Goal: Communication & Community: Ask a question

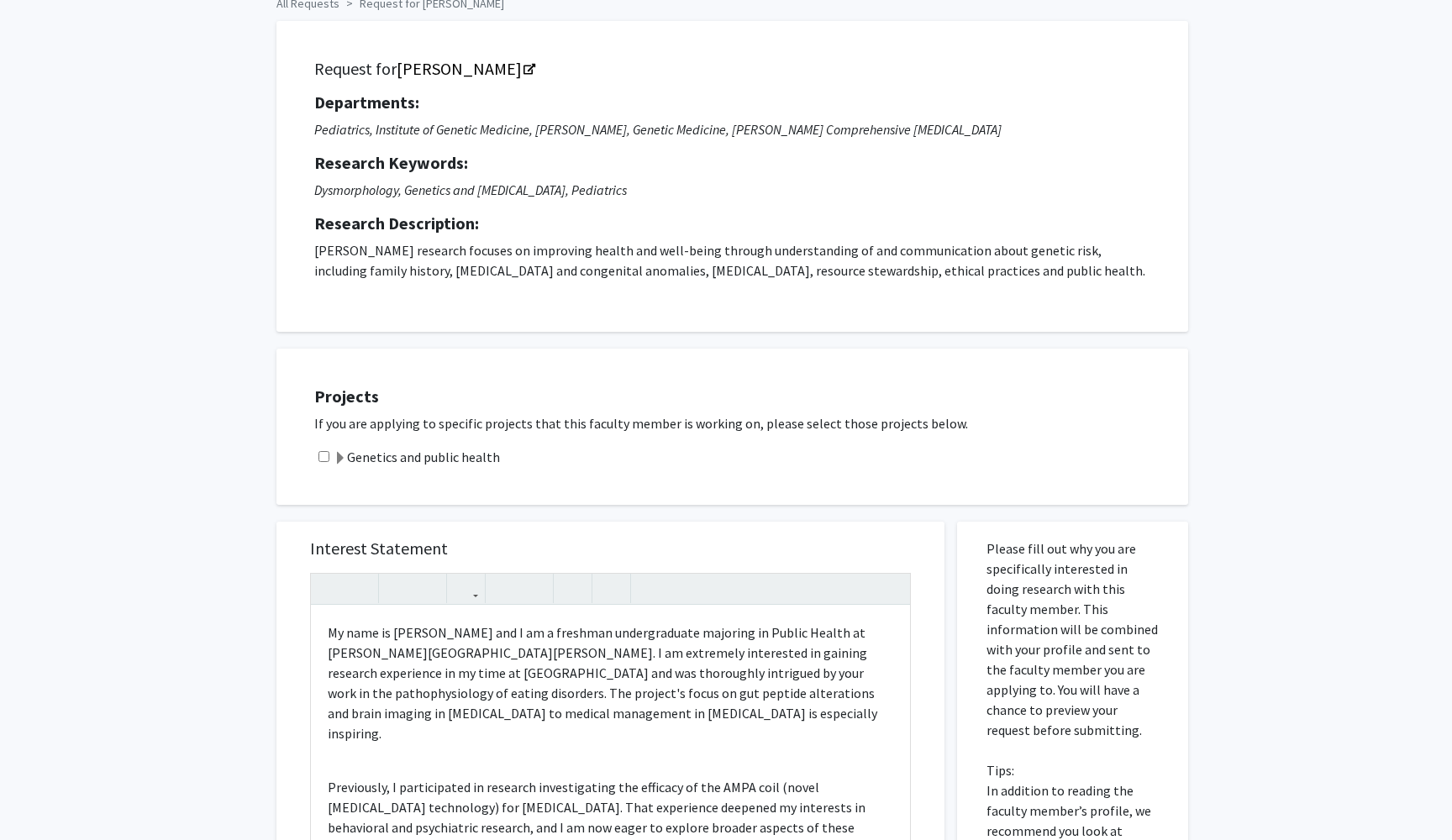
scroll to position [89, 0]
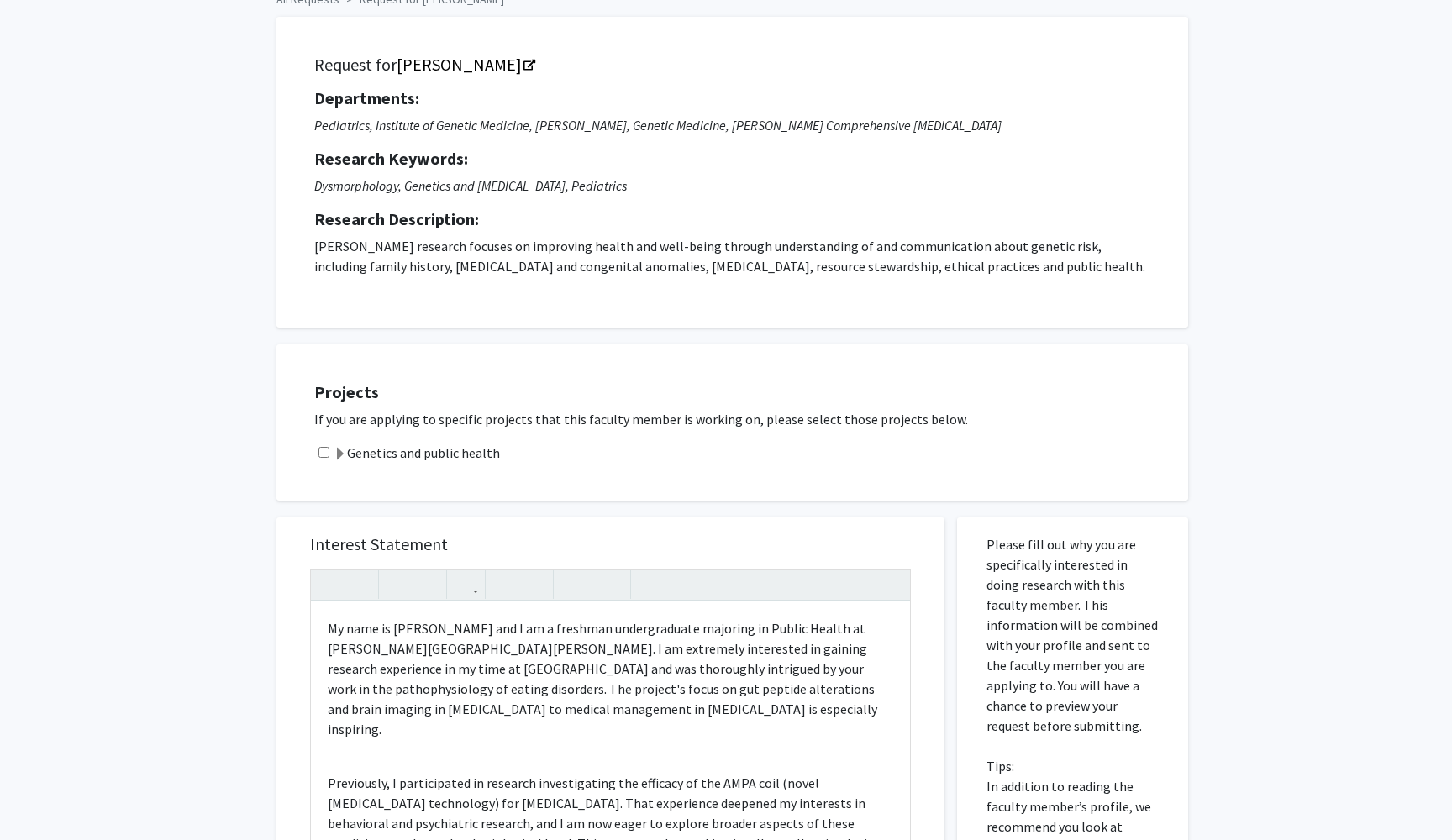
click at [324, 451] on input "checkbox" at bounding box center [324, 452] width 11 height 11
checkbox input "true"
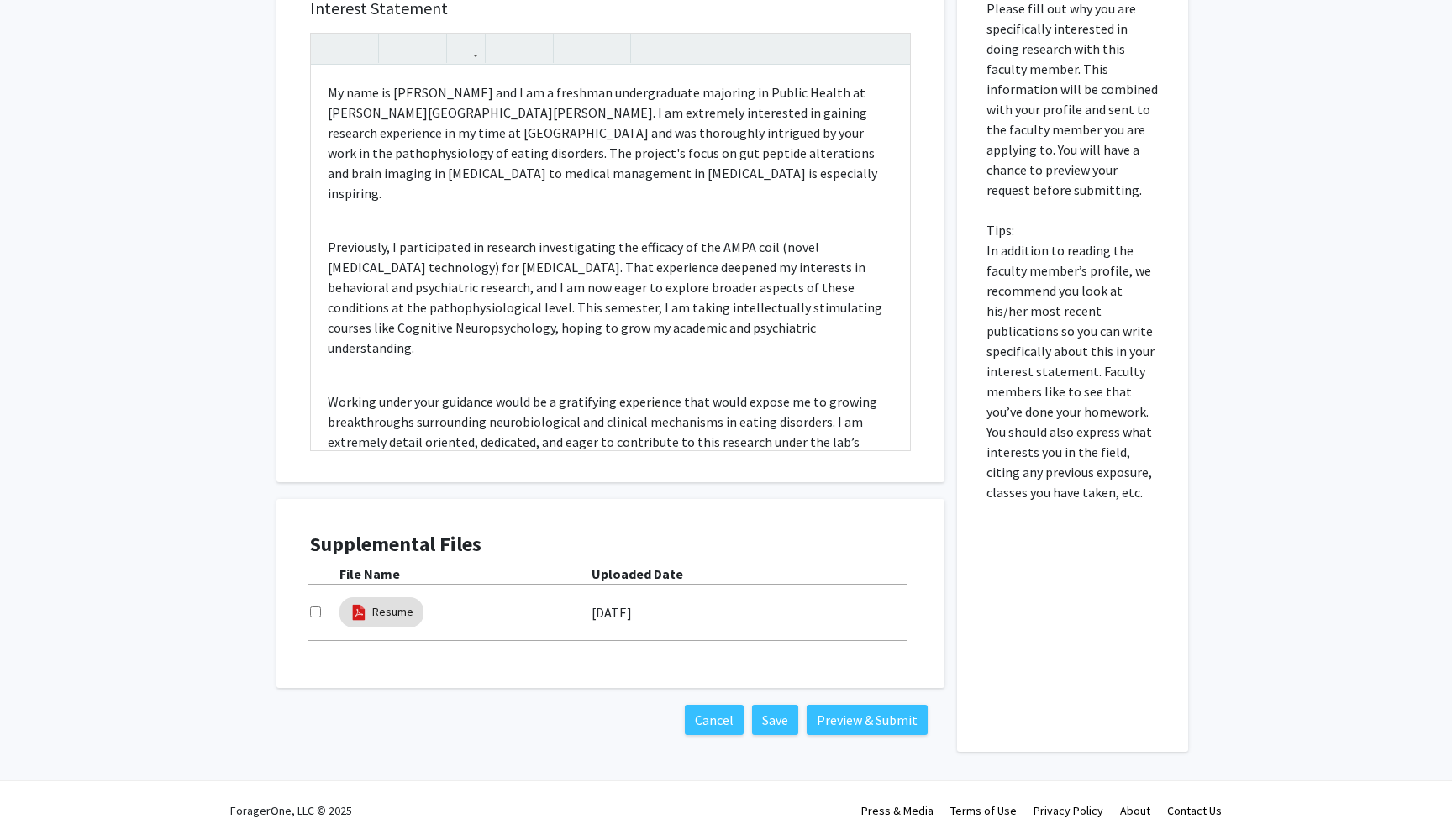
click at [313, 610] on input "checkbox" at bounding box center [315, 612] width 11 height 11
checkbox input "true"
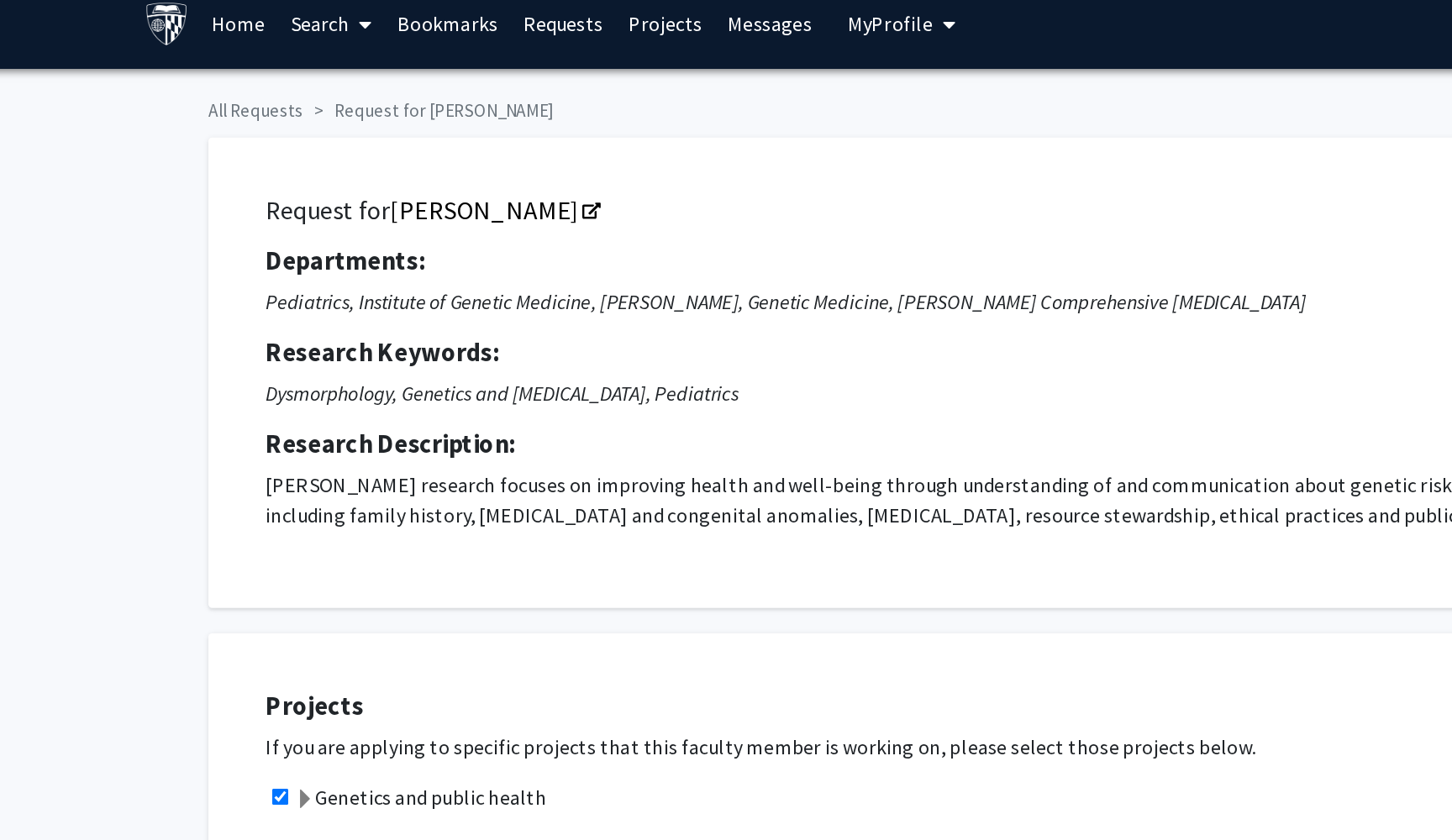
scroll to position [0, 0]
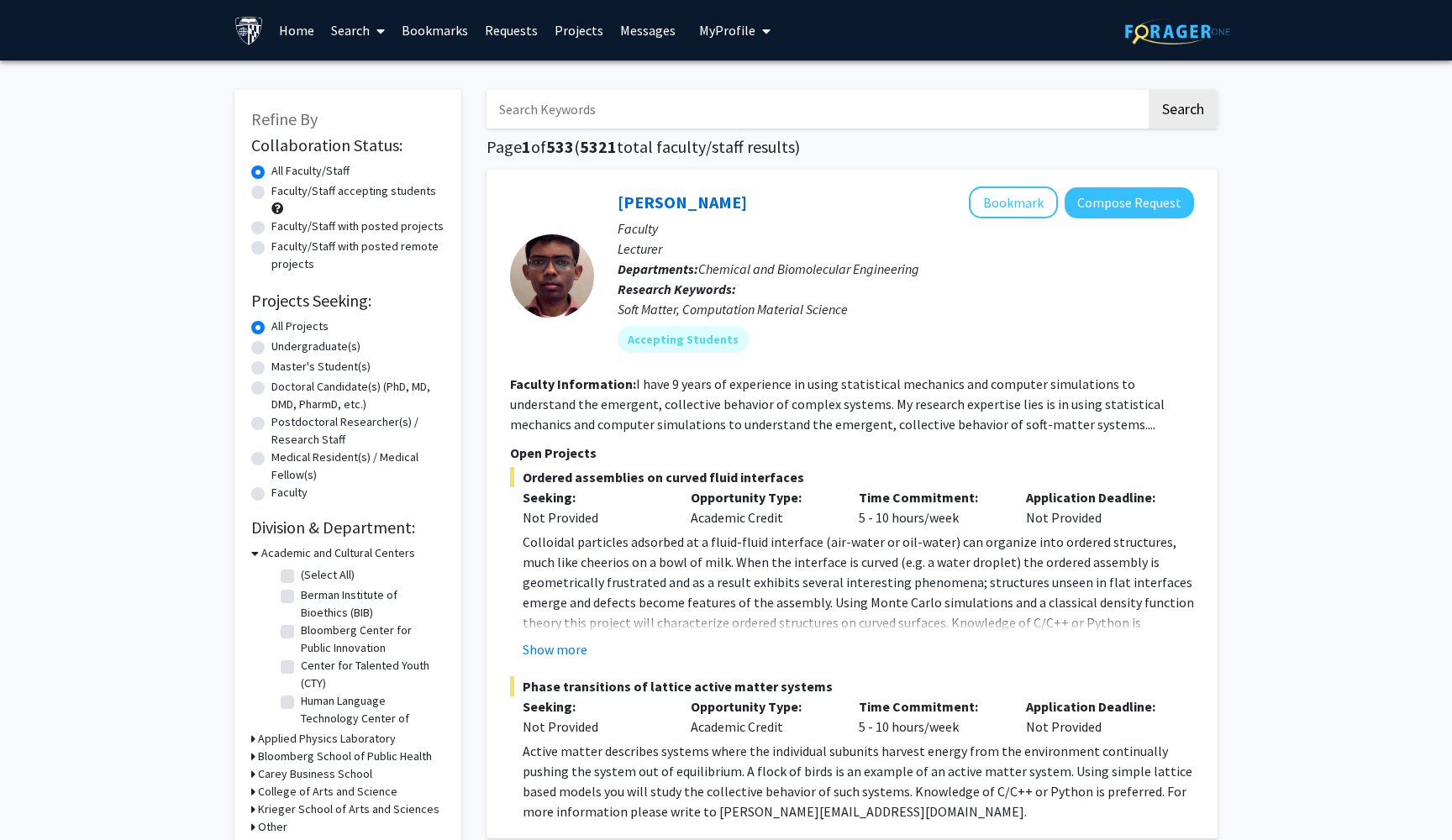
click at [436, 34] on link "Bookmarks" at bounding box center [435, 30] width 83 height 59
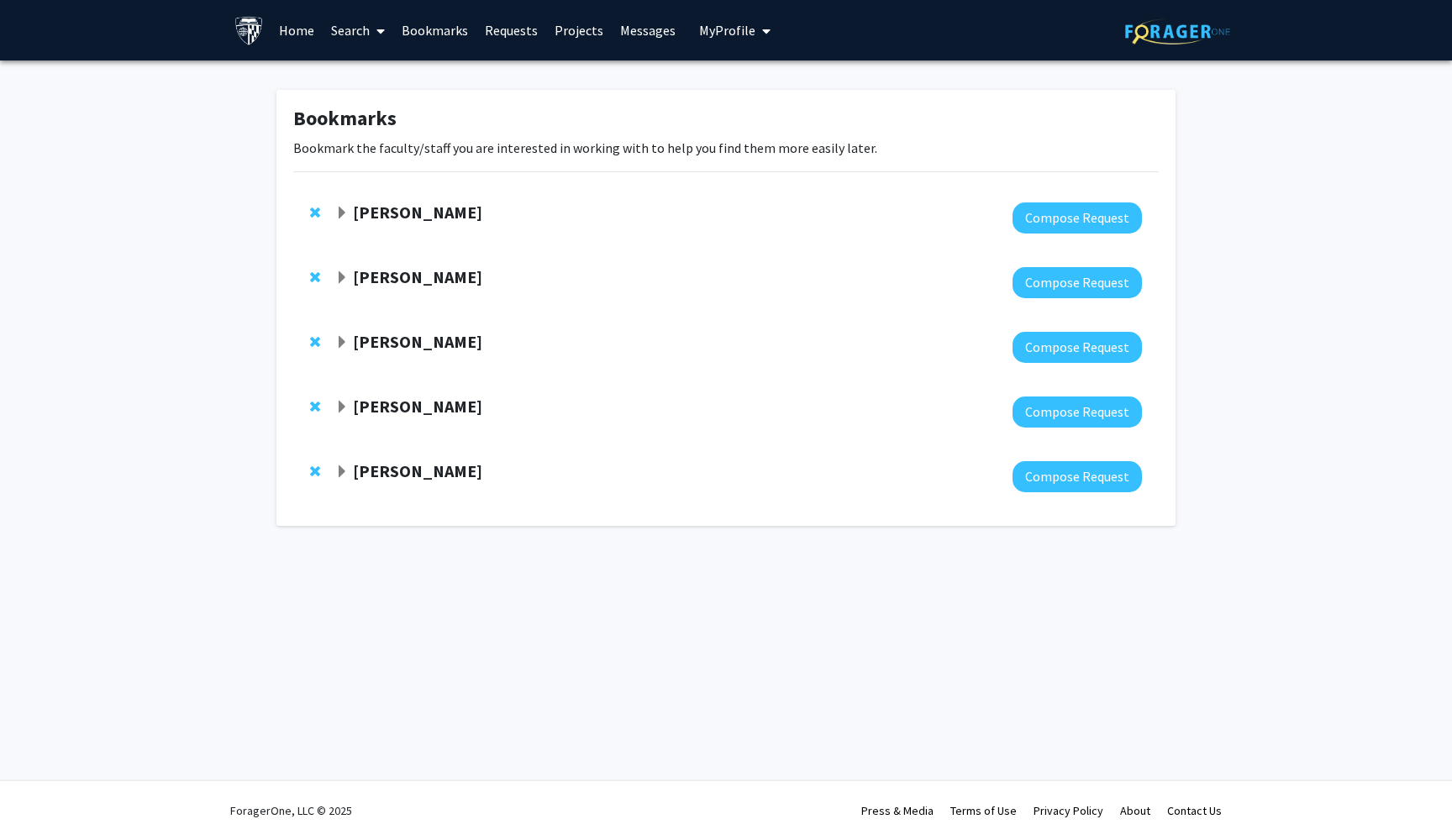
click at [404, 215] on strong "[PERSON_NAME]" at bounding box center [418, 212] width 130 height 21
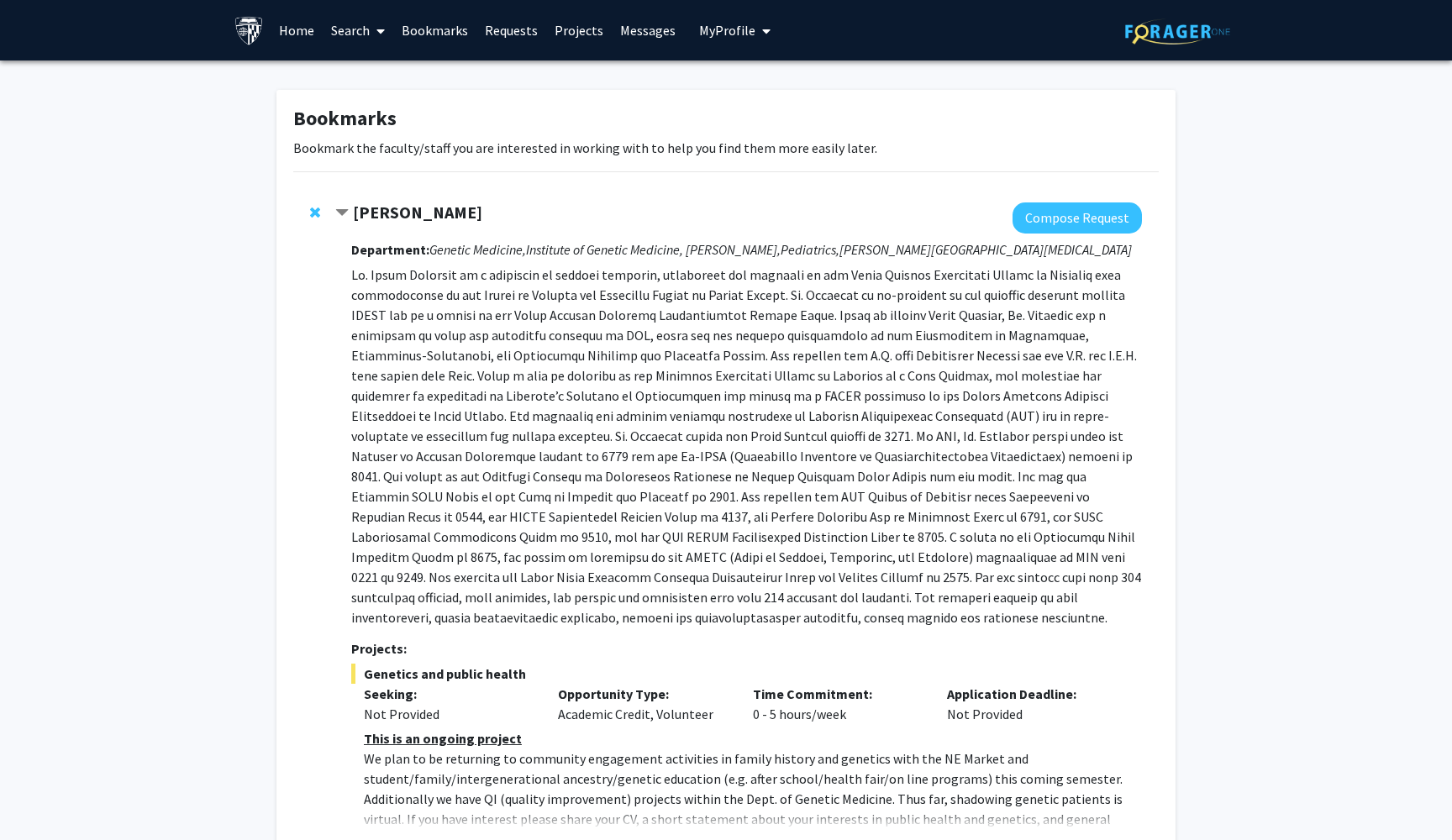
scroll to position [246, 0]
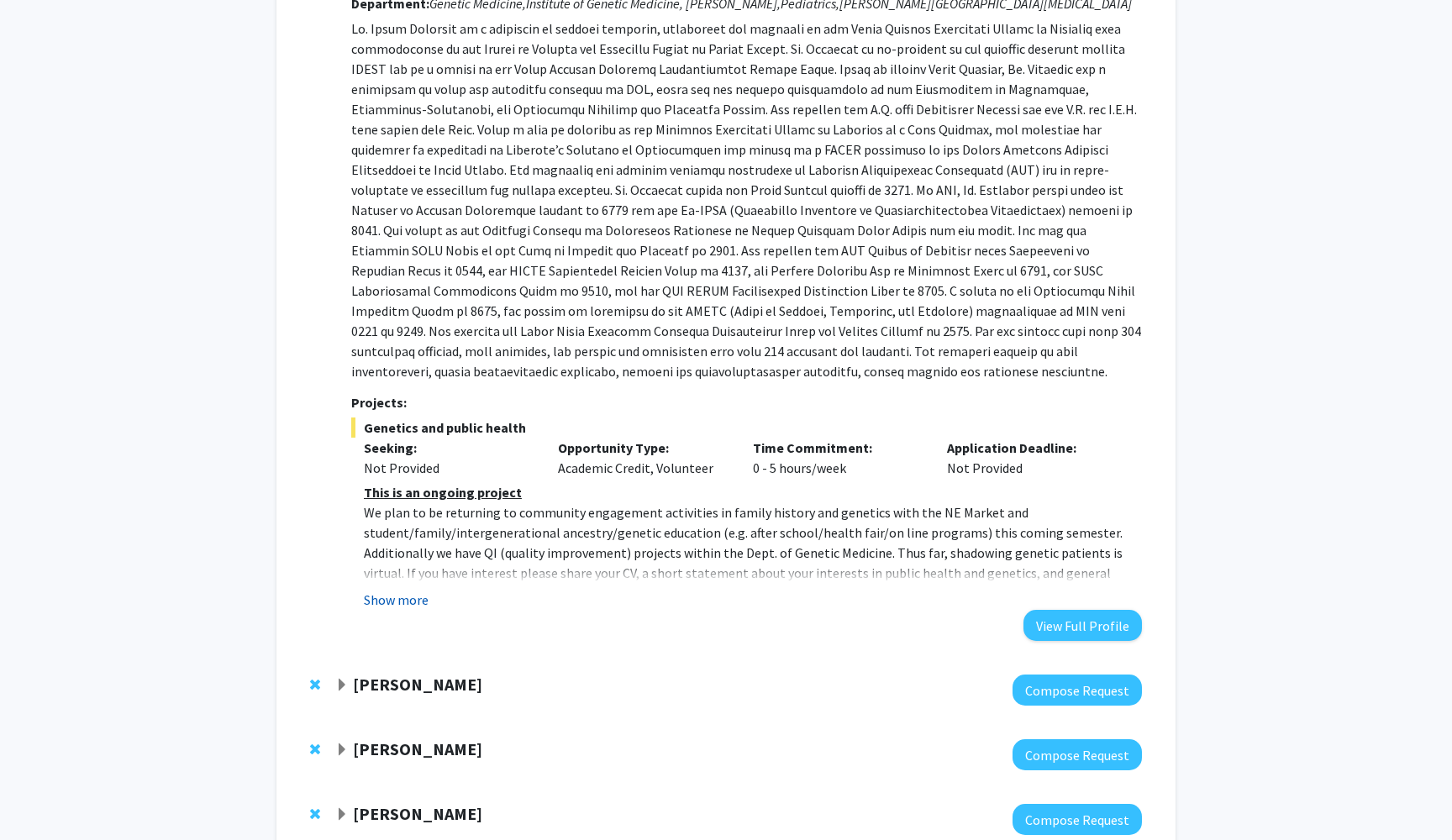
click at [396, 604] on button "Show more" at bounding box center [396, 600] width 65 height 20
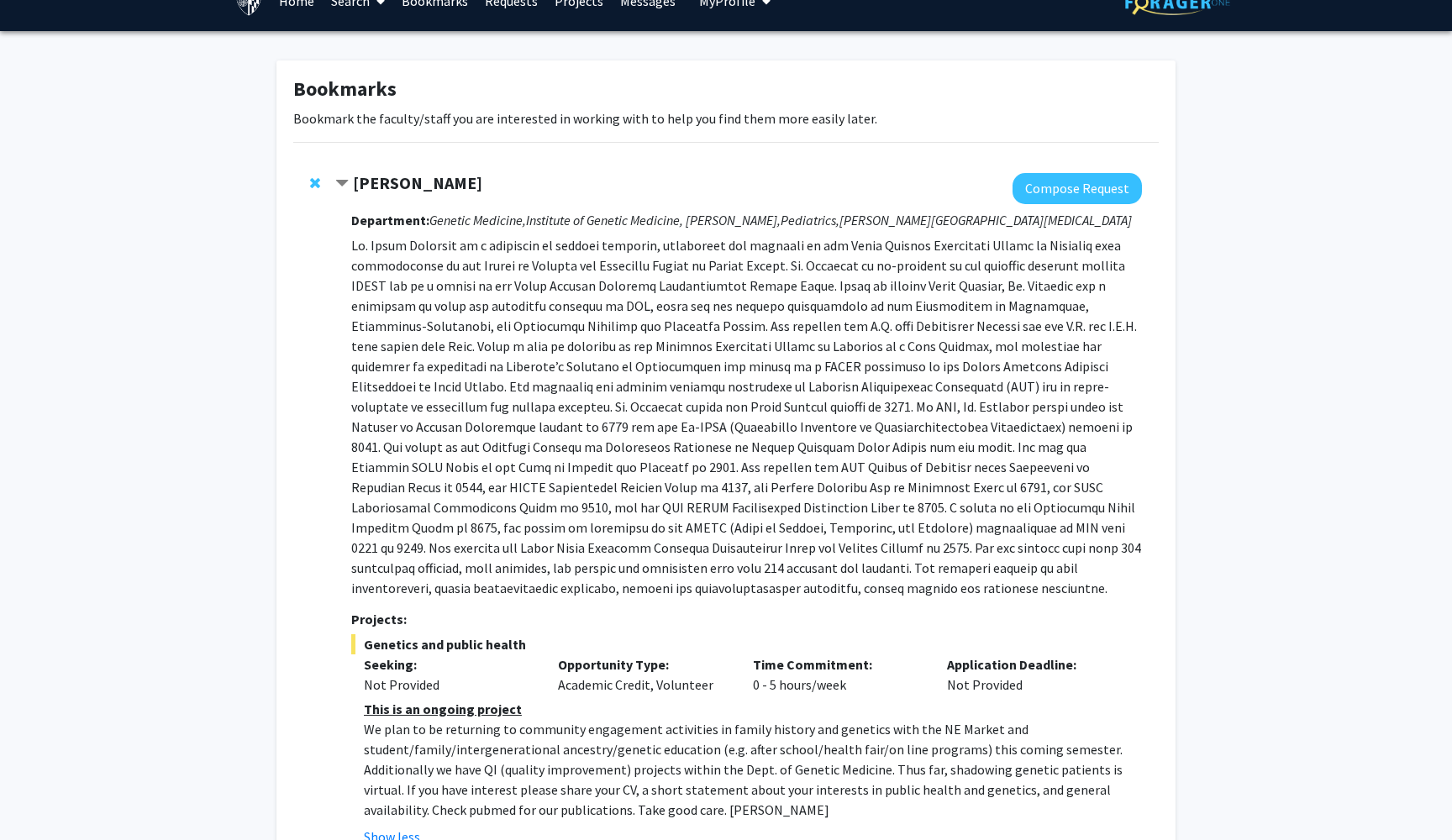
scroll to position [11, 0]
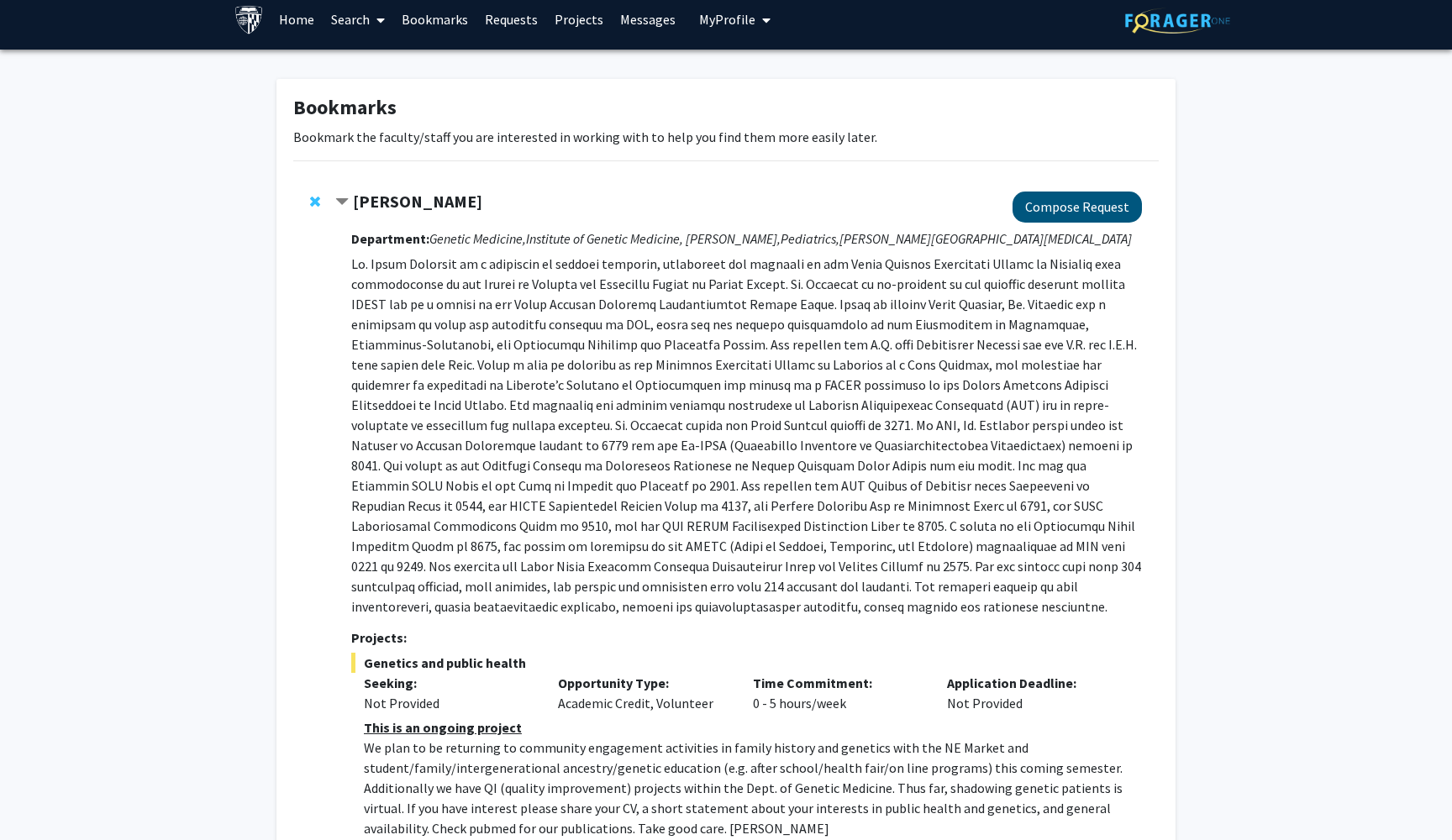
click at [1043, 211] on button "Compose Request" at bounding box center [1077, 207] width 130 height 31
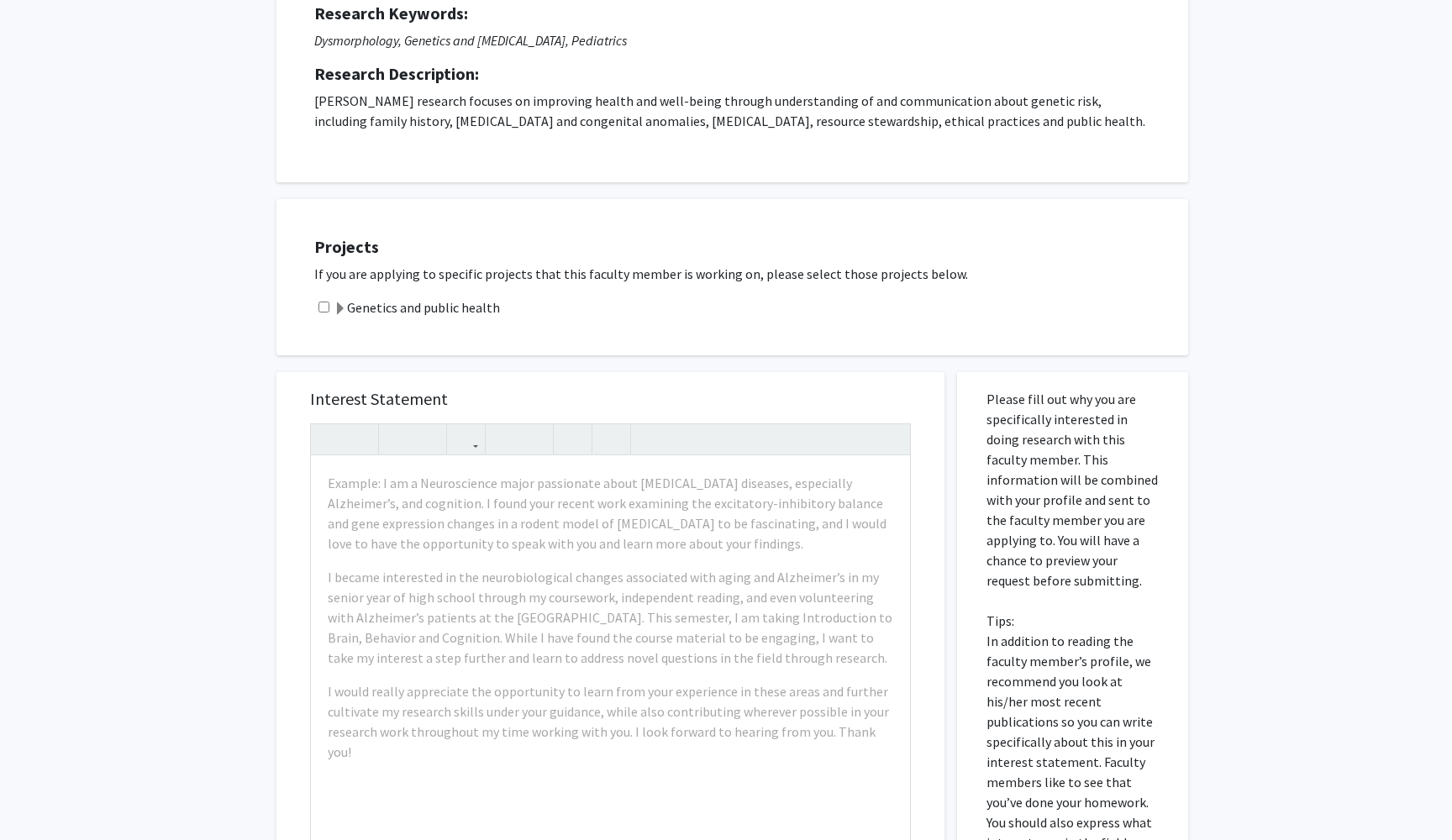
scroll to position [488, 0]
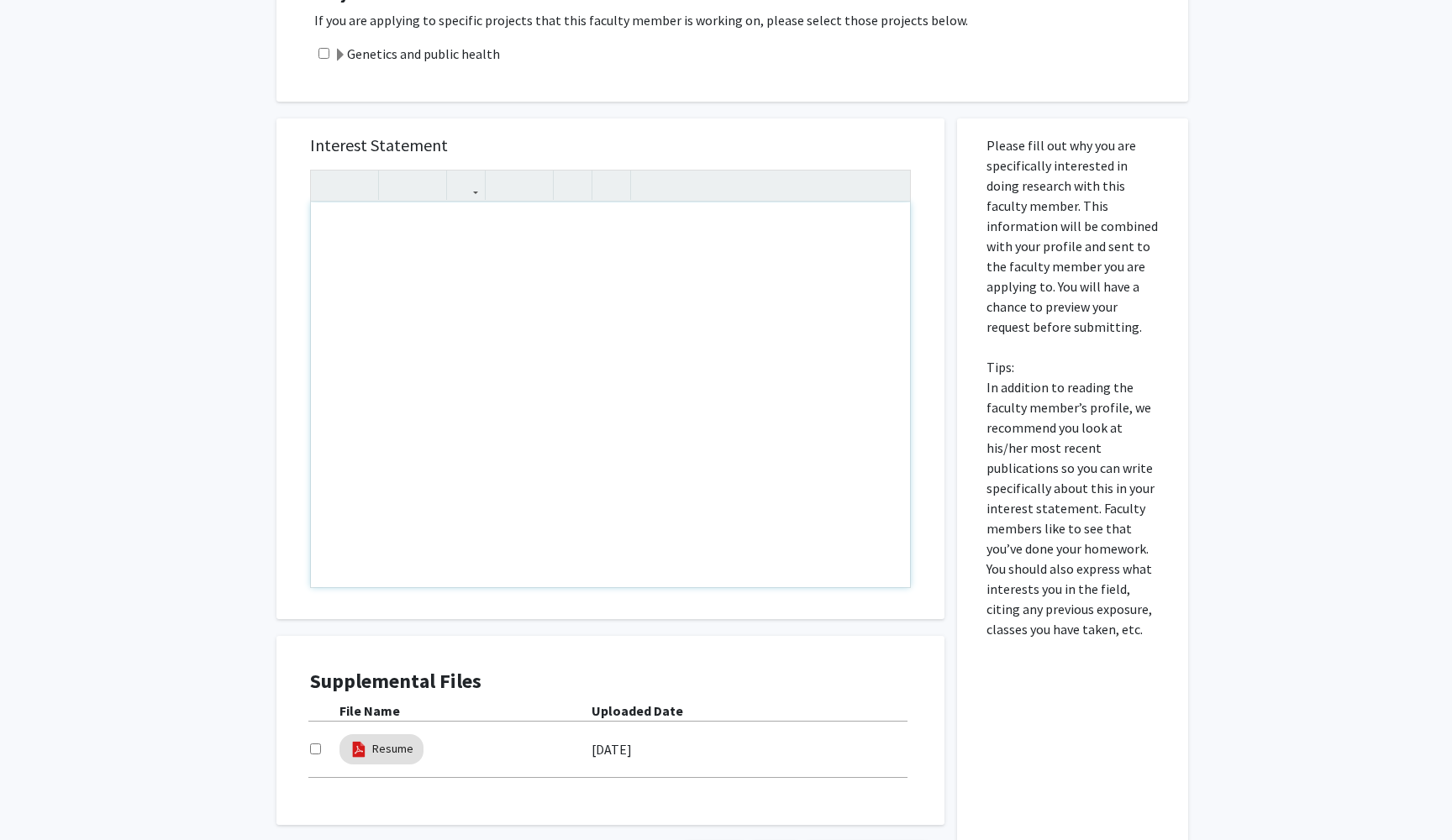
click at [530, 395] on div "Note to users with screen readers: Please press Alt+0 or Option+0 to deactivate…" at bounding box center [610, 395] width 599 height 385
paste div "Note to users with screen readers: Please press Alt+0 or Option+0 to deactivate…"
type textarea "<p>My name is [PERSON_NAME] and I am a freshman undergraduate majoring in Publi…"
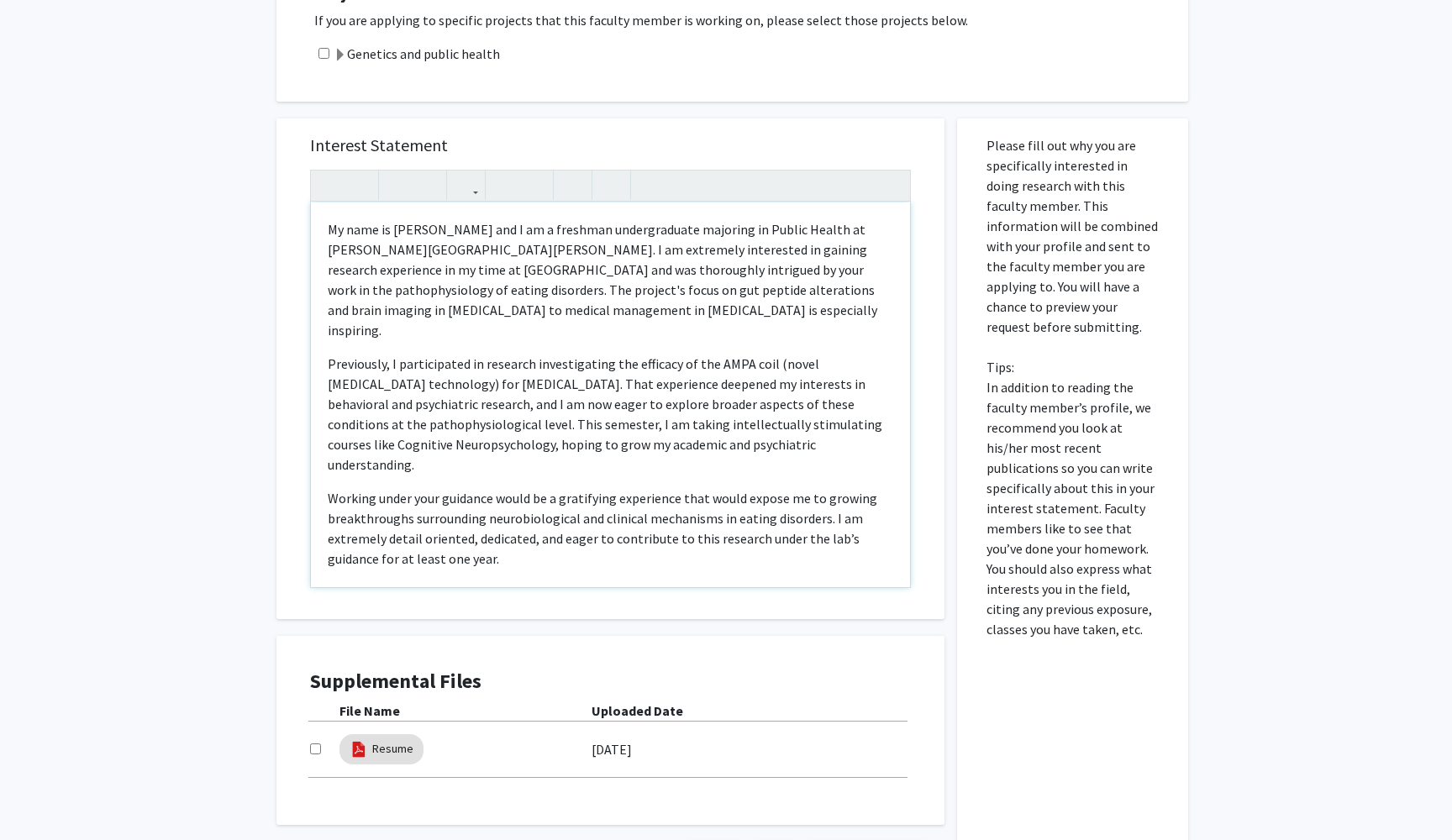
scroll to position [276, 0]
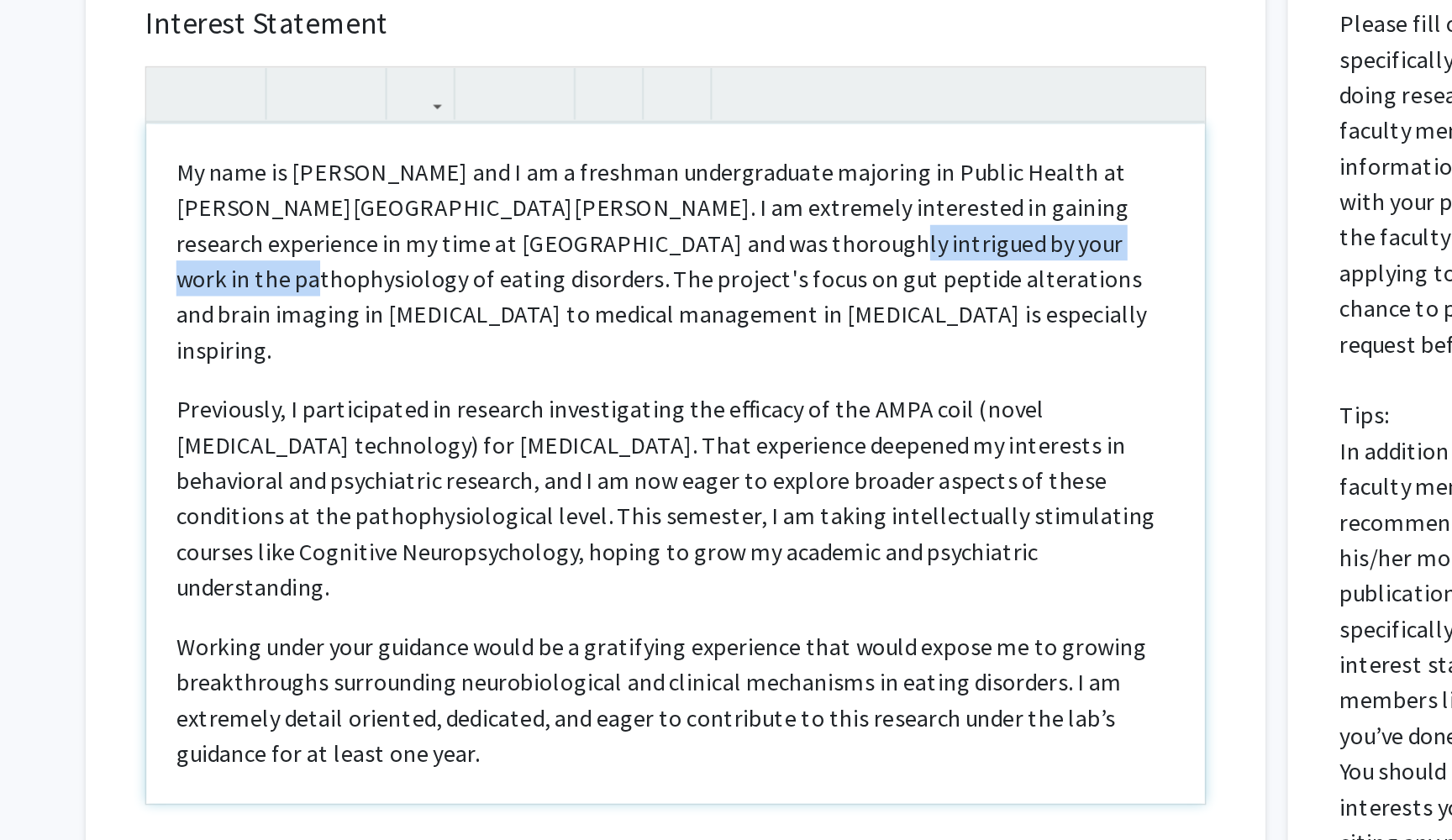
drag, startPoint x: 554, startPoint y: 144, endPoint x: 355, endPoint y: 138, distance: 199.1
click at [355, 432] on p "My name is [PERSON_NAME] and I am a freshman undergraduate majoring in Public H…" at bounding box center [610, 492] width 565 height 121
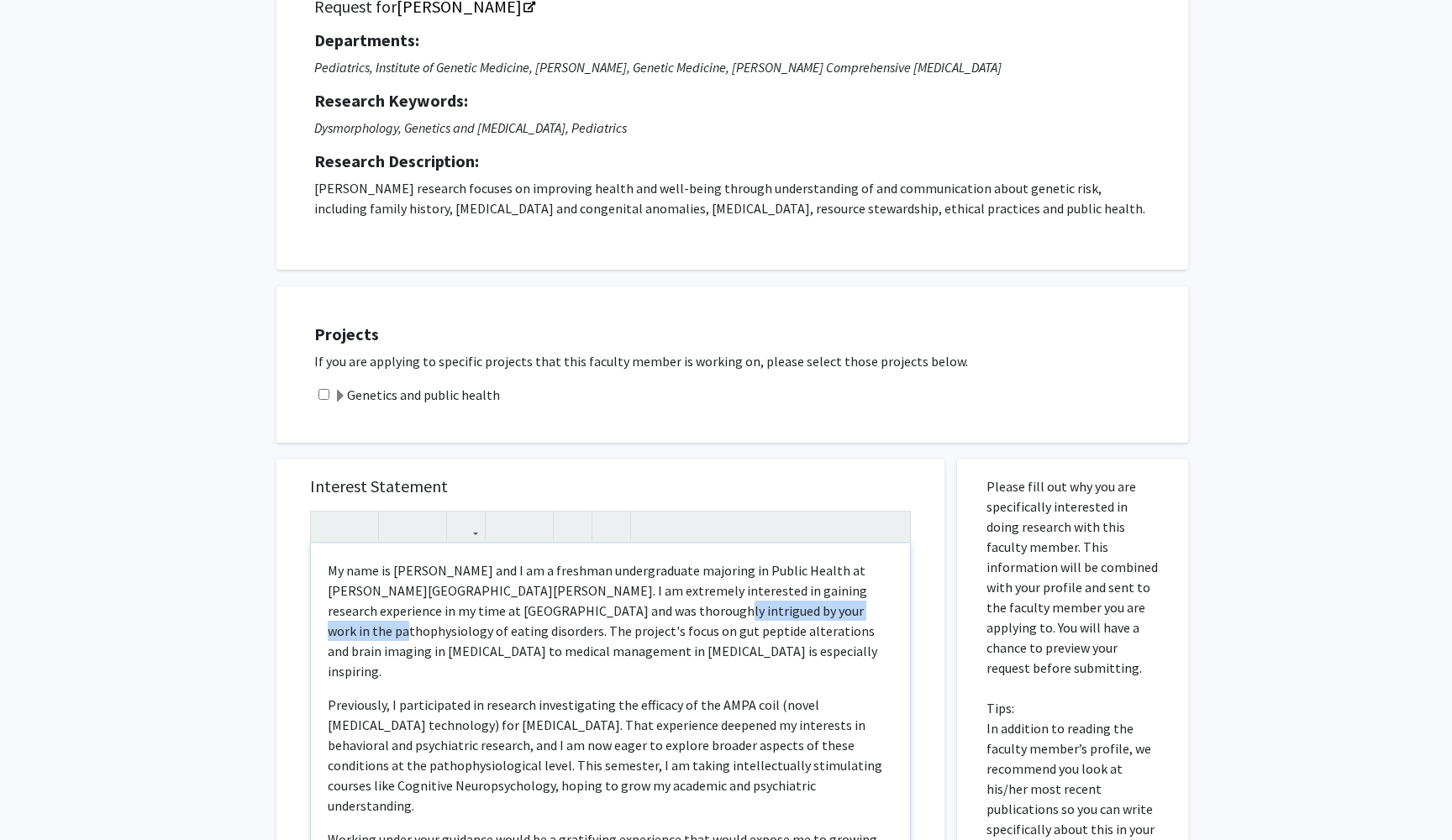
scroll to position [156, 0]
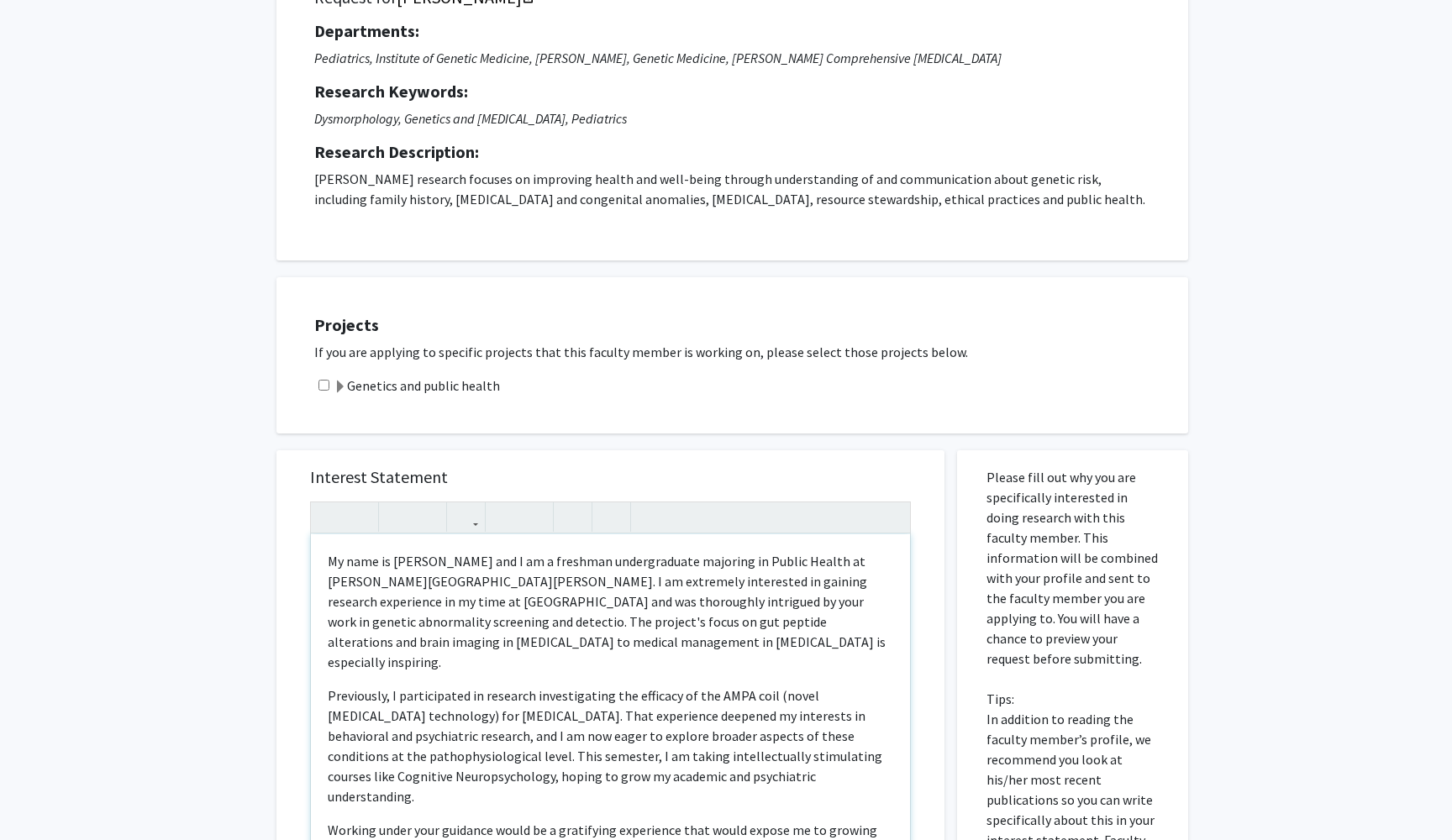
type textarea "<p>My name is [PERSON_NAME] and I am a freshman undergraduate majoring in Publi…"
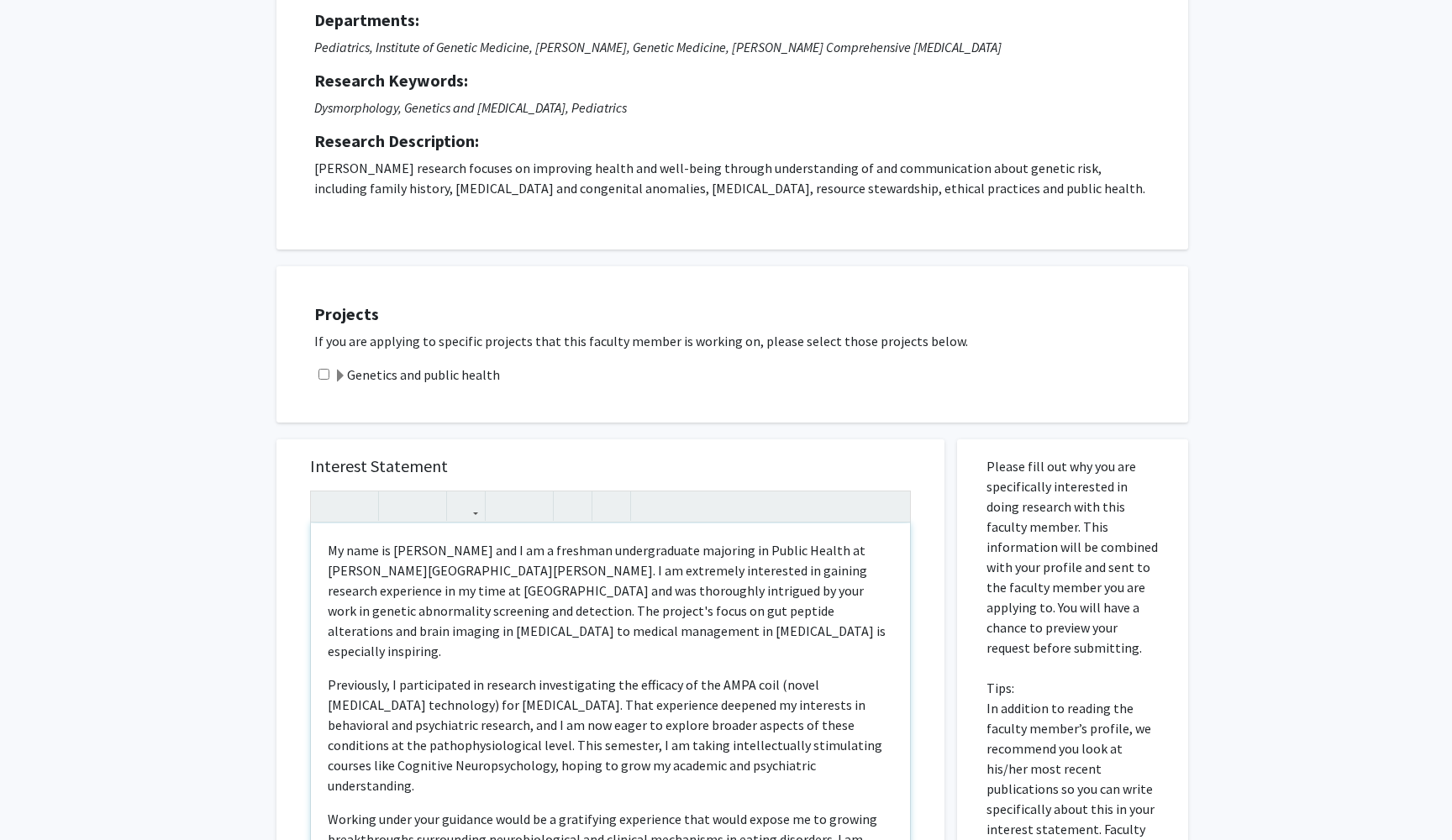
scroll to position [192, 0]
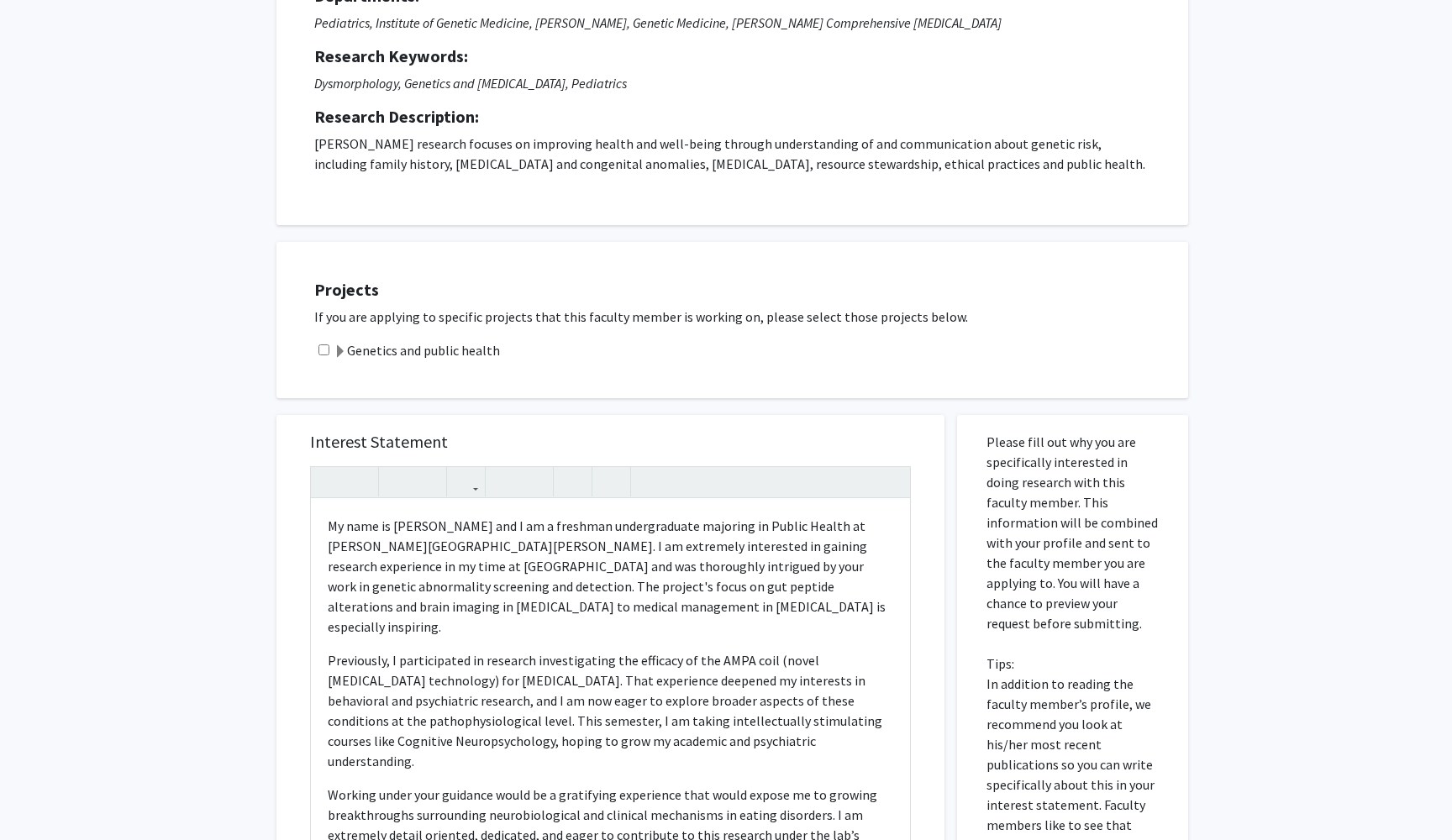
click at [324, 354] on input "checkbox" at bounding box center [324, 349] width 11 height 11
checkbox input "true"
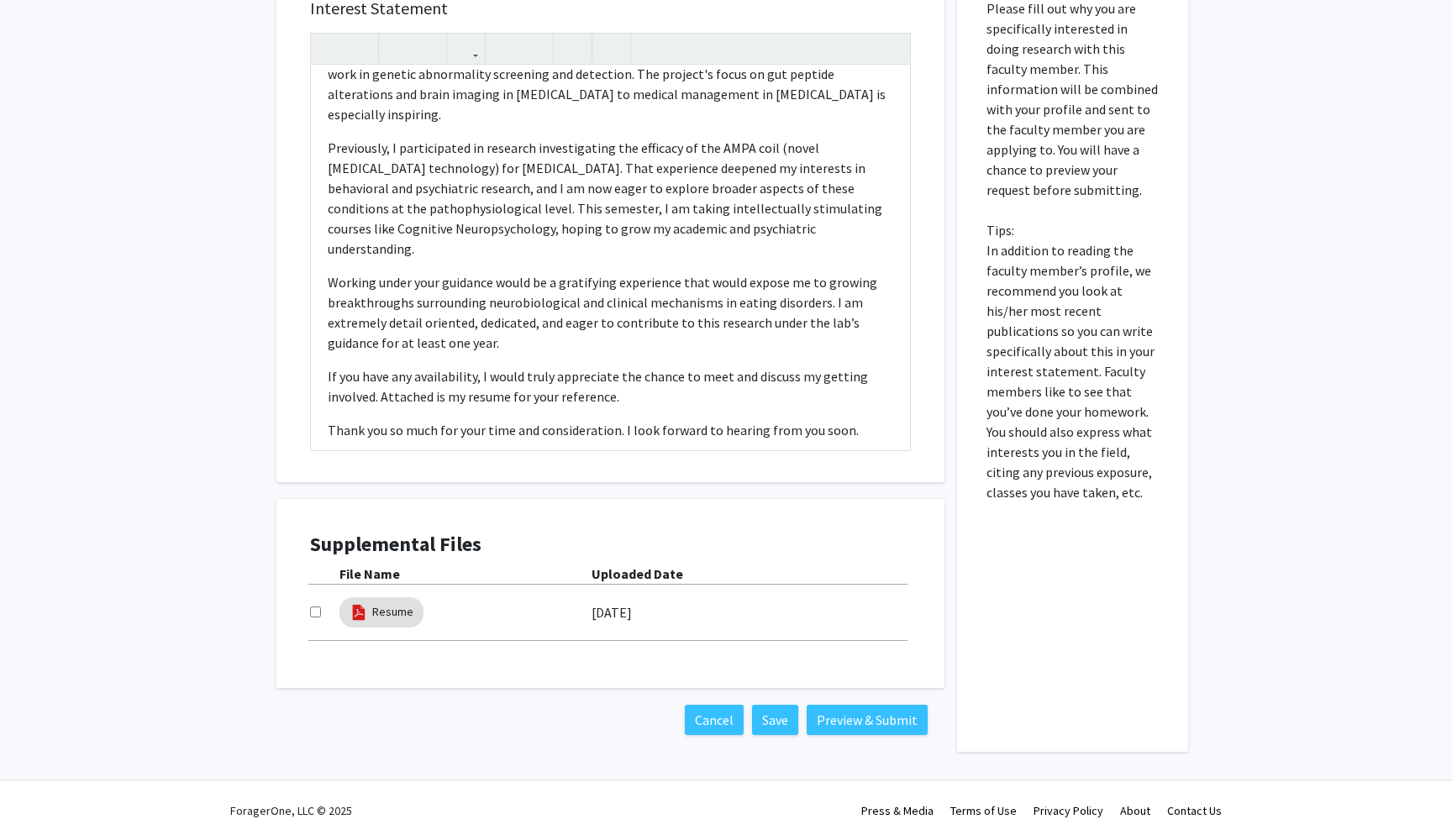
scroll to position [626, 0]
click at [768, 718] on button "Save" at bounding box center [775, 719] width 46 height 30
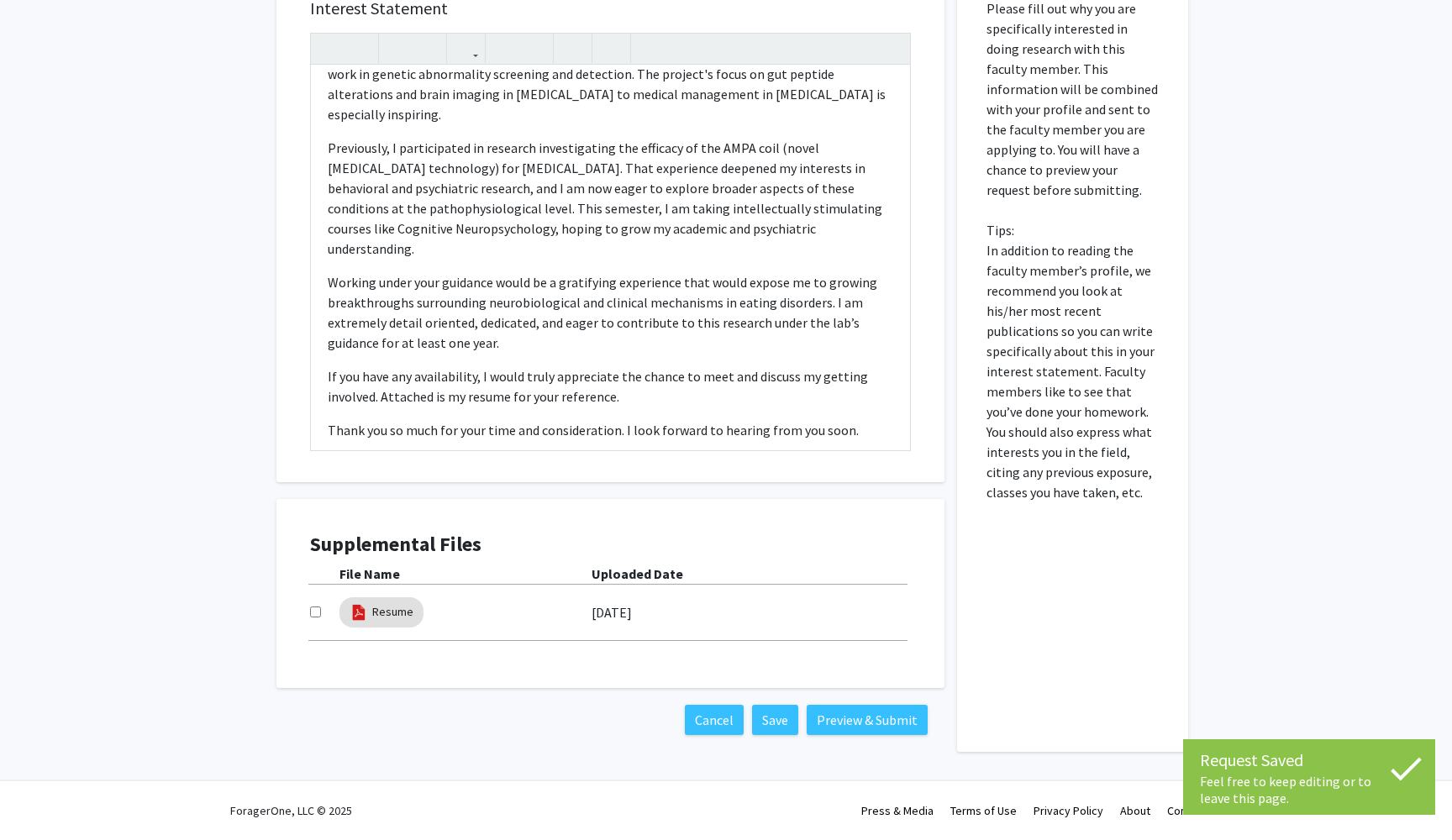
scroll to position [11, 0]
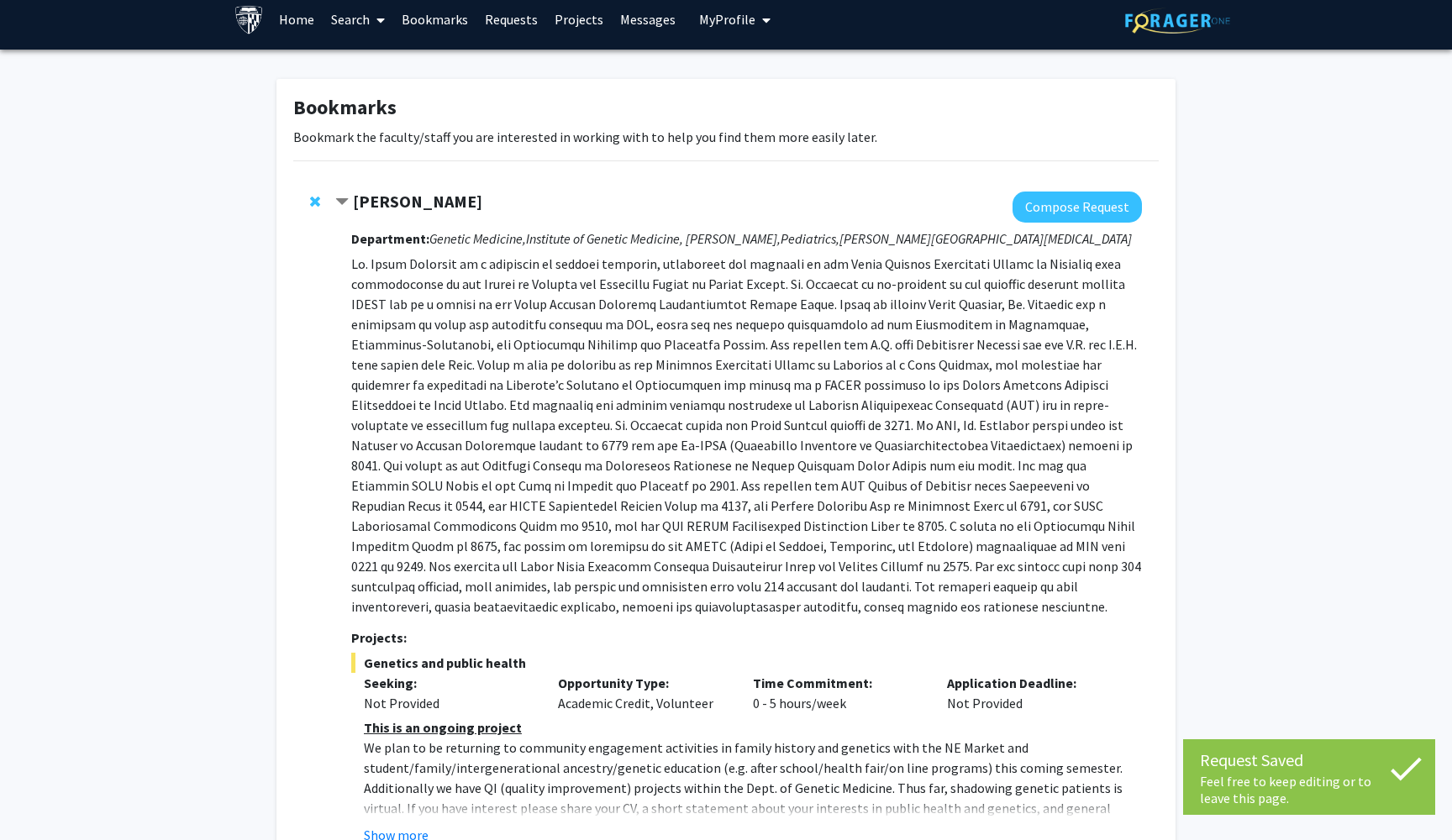
click at [438, 15] on link "Bookmarks" at bounding box center [435, 20] width 83 height 59
click at [430, 20] on link "Bookmarks" at bounding box center [435, 20] width 83 height 59
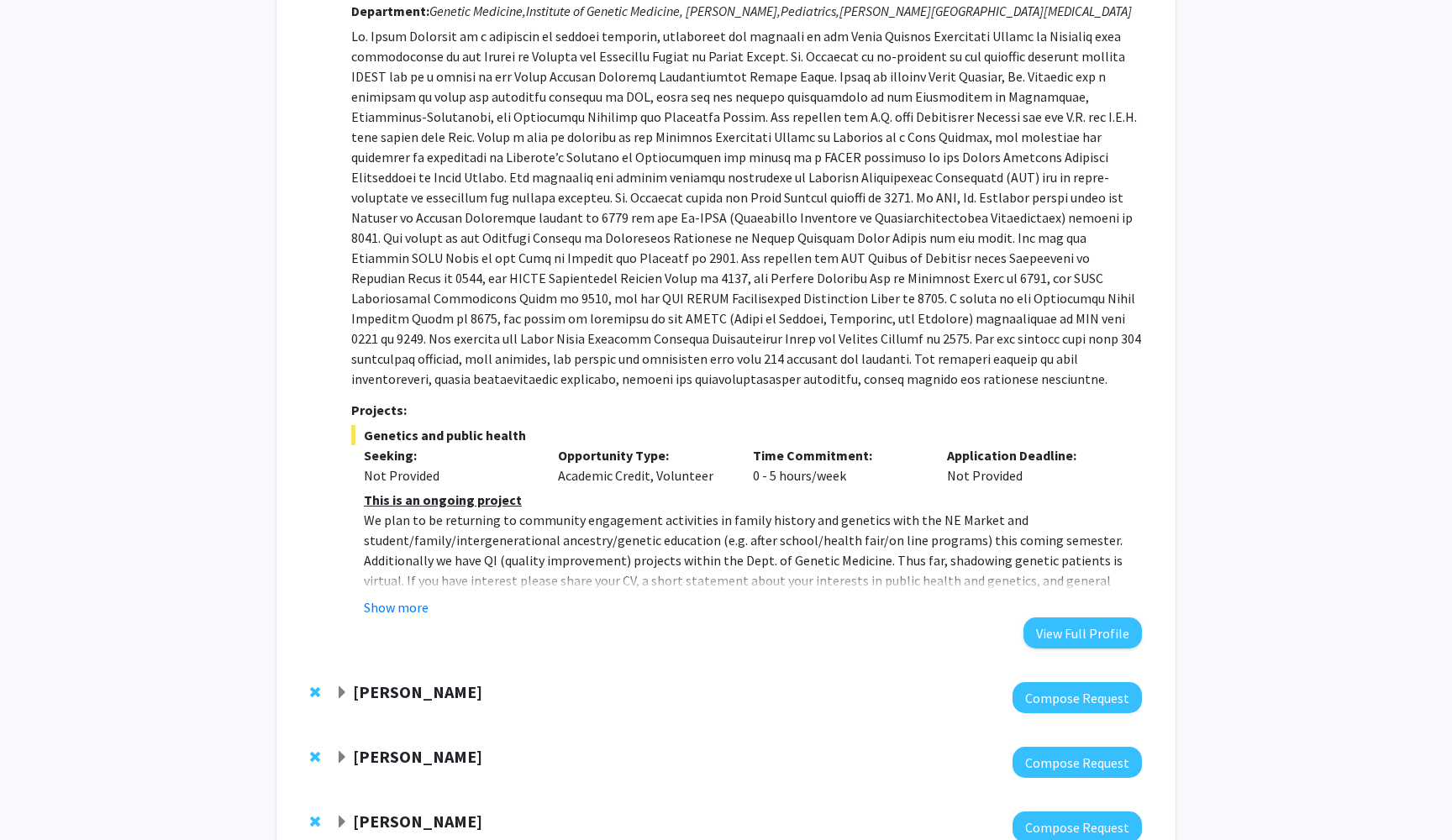
scroll to position [182, 0]
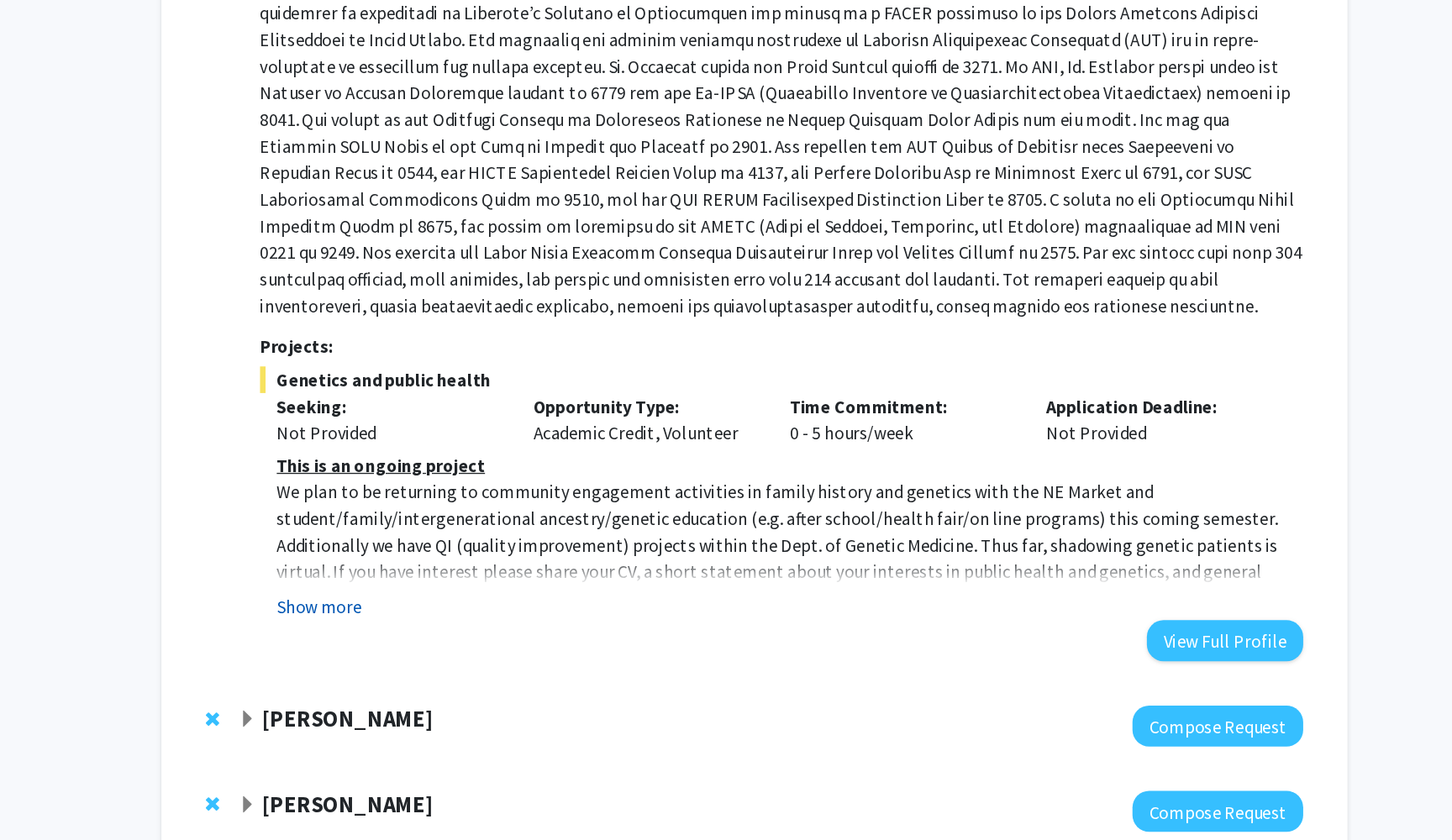
click at [364, 654] on button "Show more" at bounding box center [396, 663] width 65 height 20
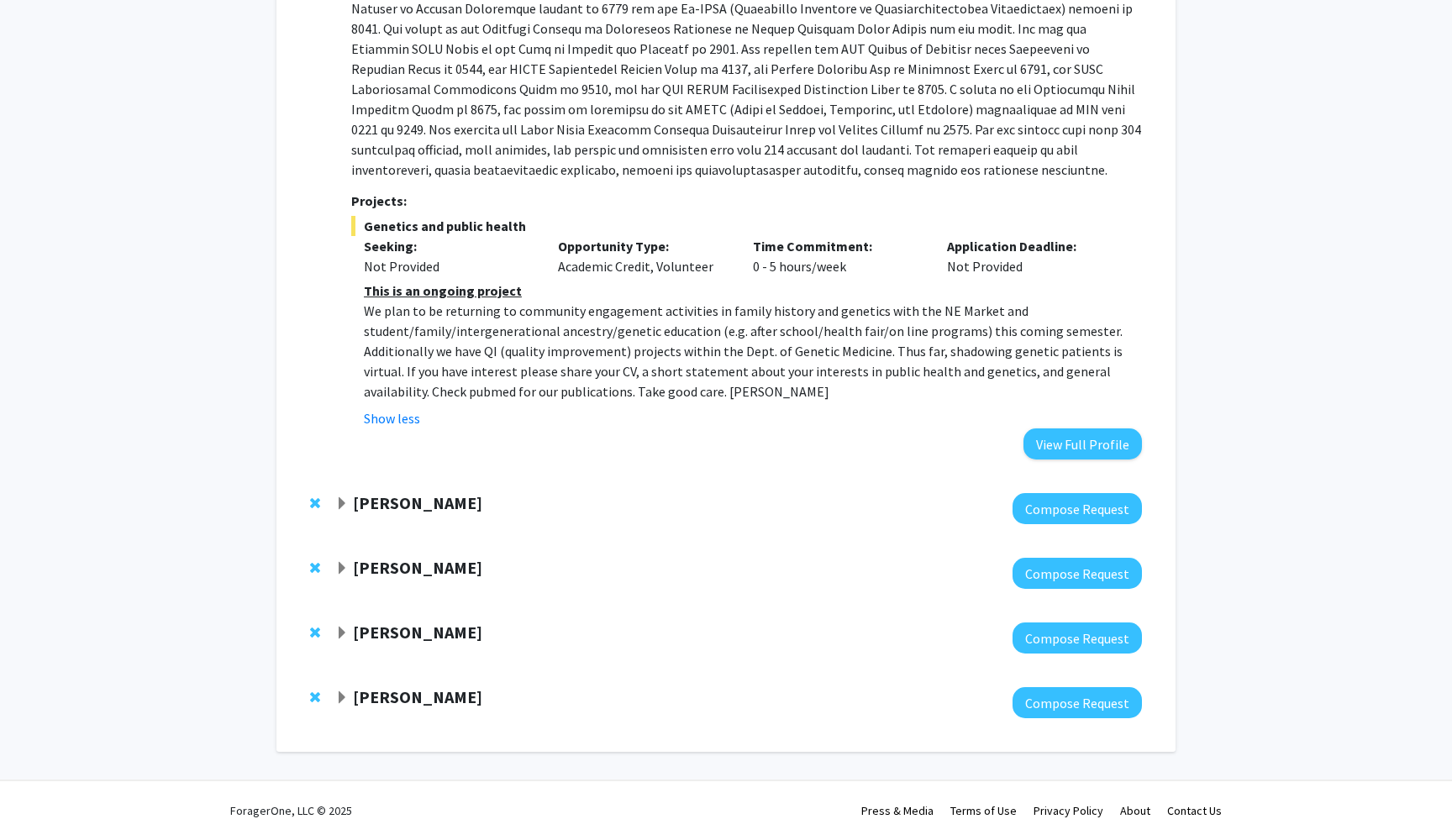
scroll to position [450, 0]
click at [439, 700] on strong "[PERSON_NAME]" at bounding box center [418, 697] width 130 height 21
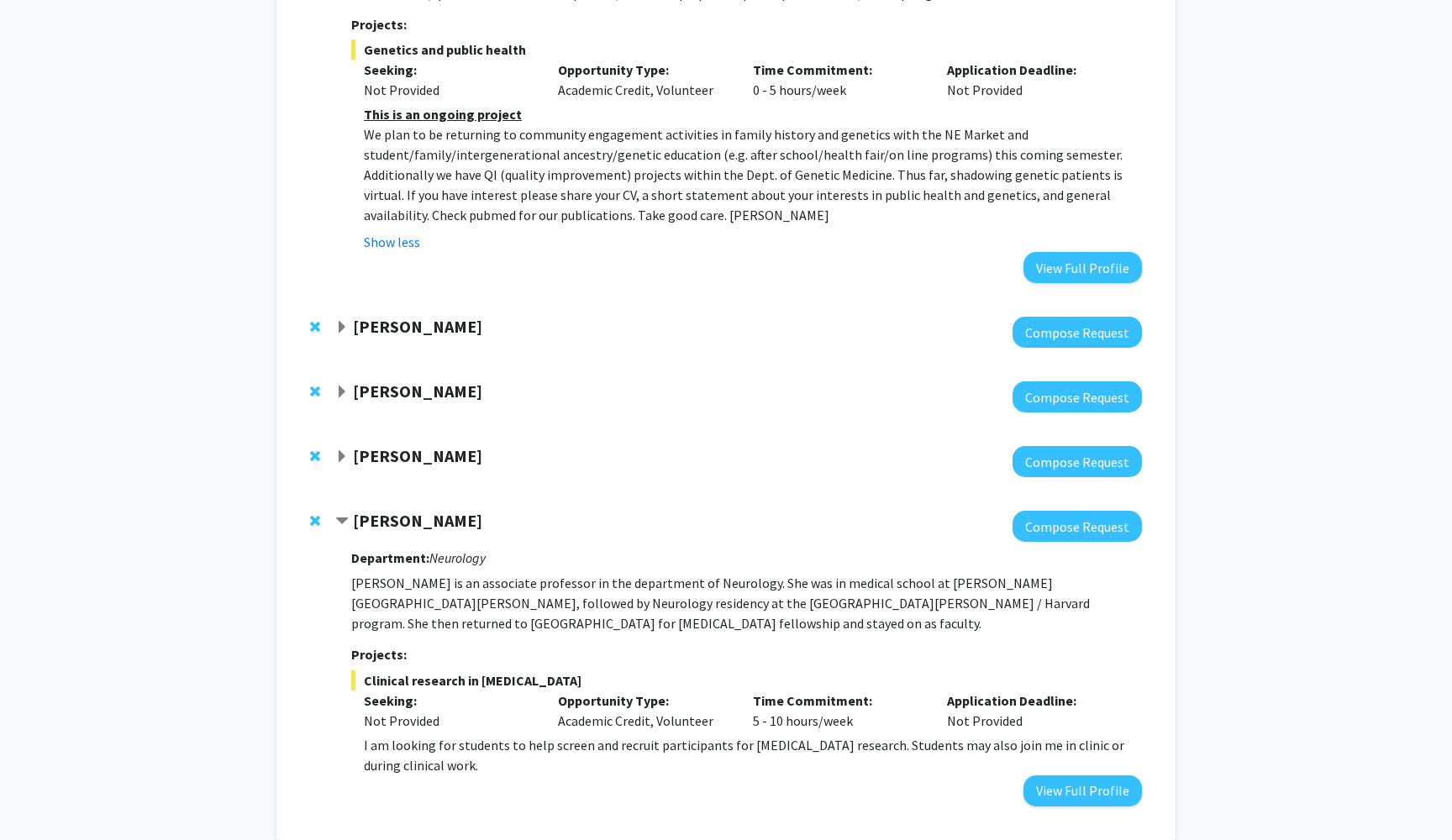
scroll to position [630, 0]
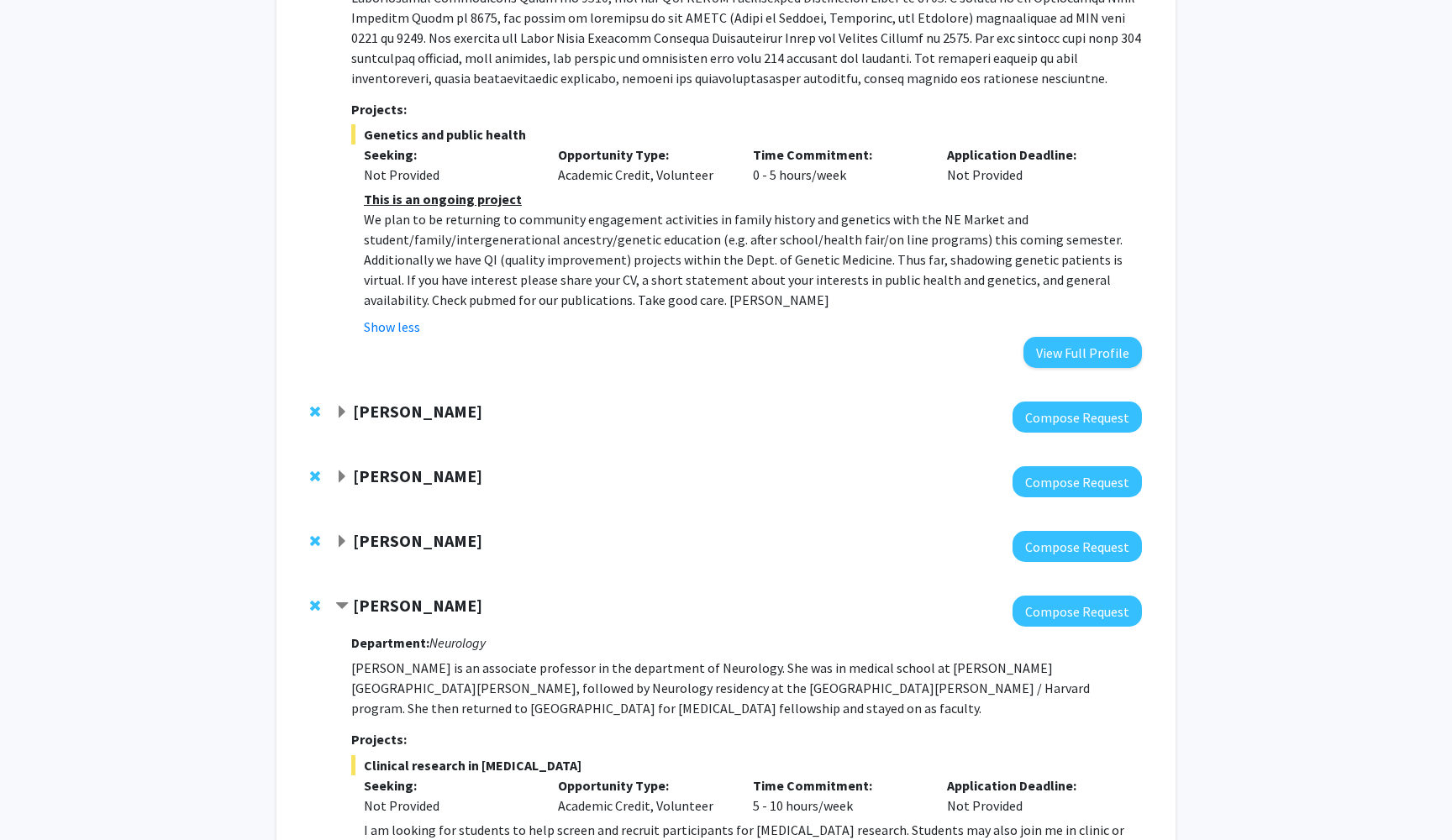
click at [436, 608] on strong "[PERSON_NAME]" at bounding box center [418, 605] width 130 height 21
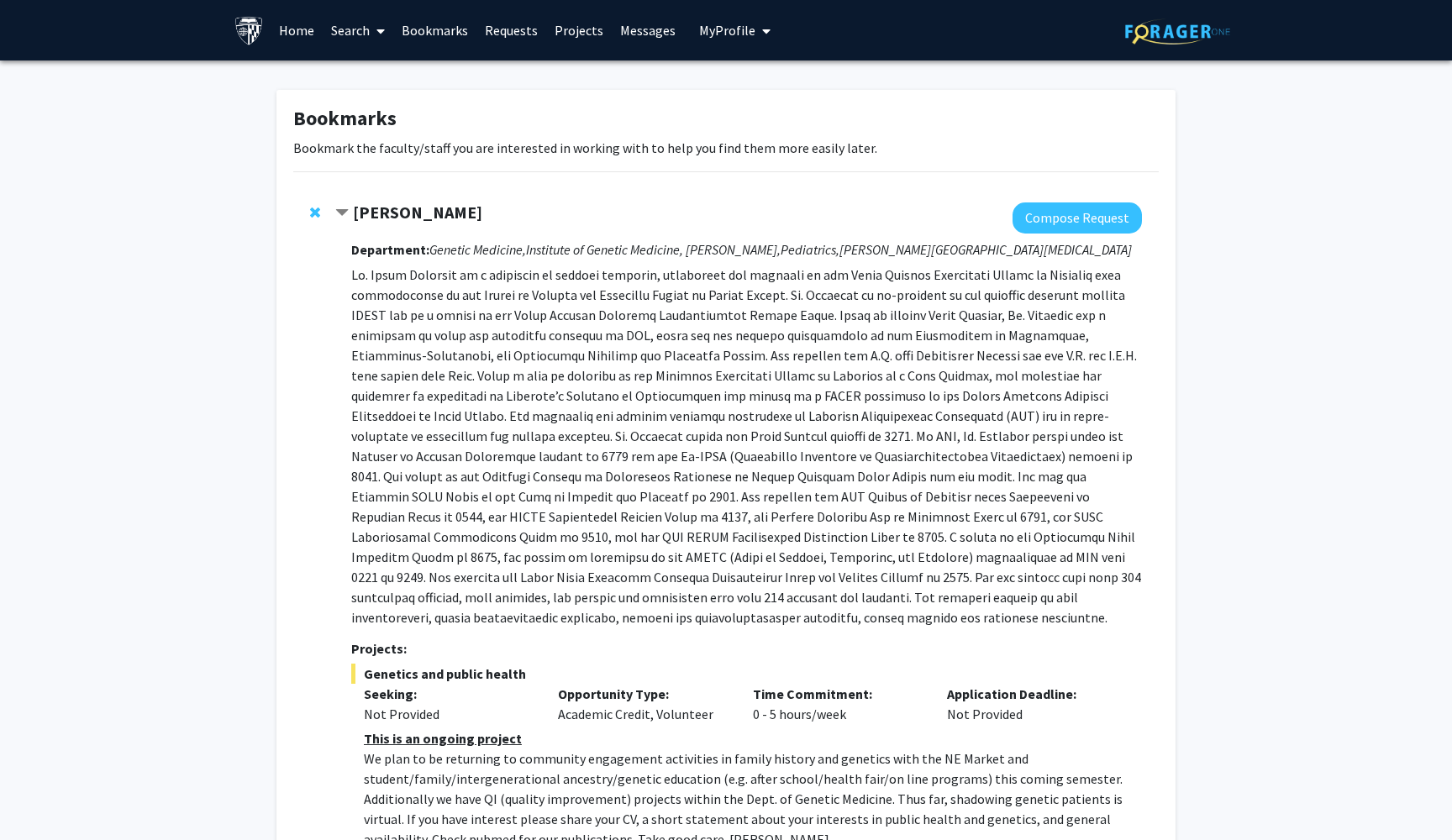
scroll to position [0, 0]
click at [310, 35] on link "Home" at bounding box center [296, 30] width 52 height 59
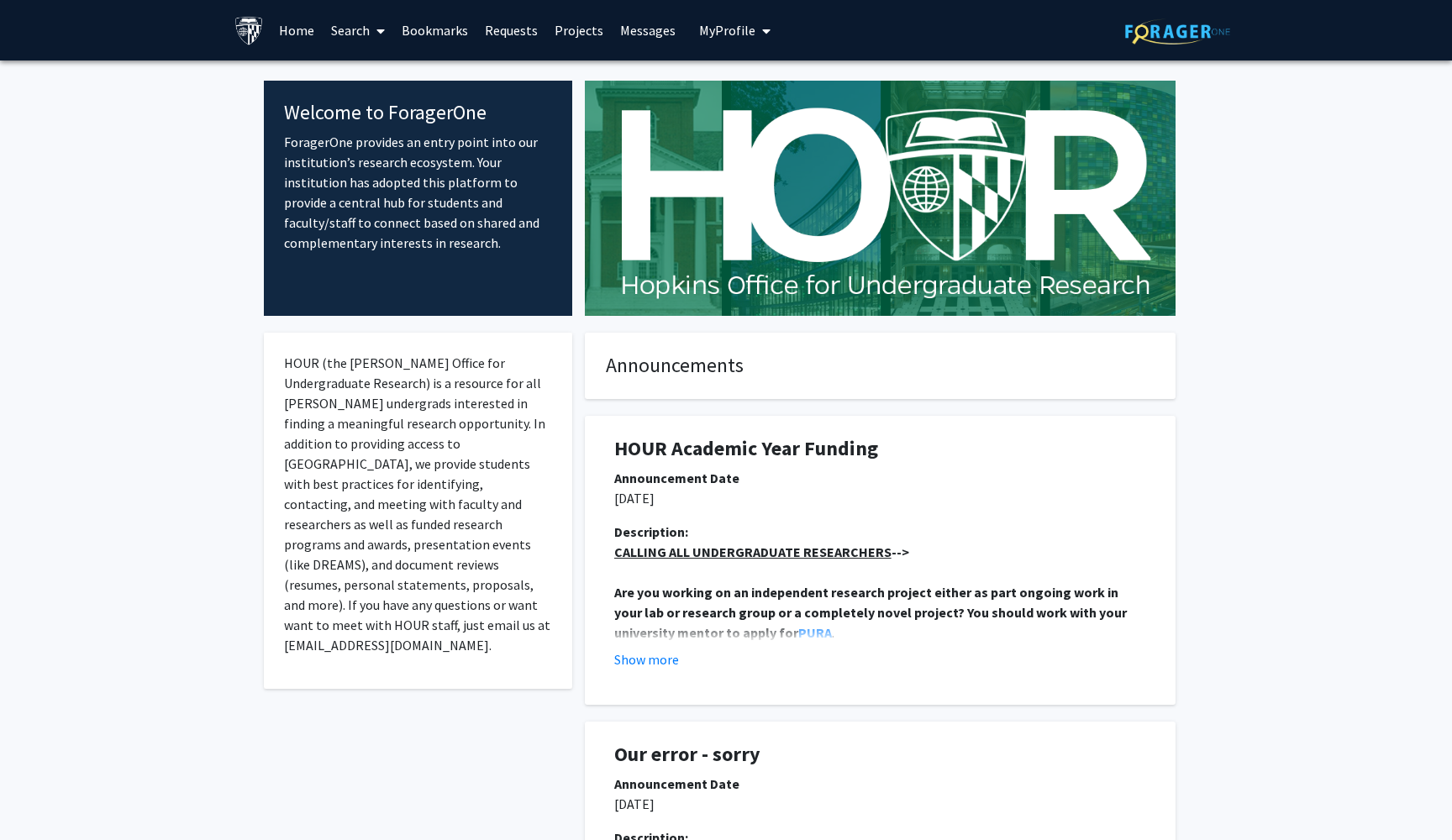
click at [361, 30] on link "Search" at bounding box center [359, 30] width 71 height 59
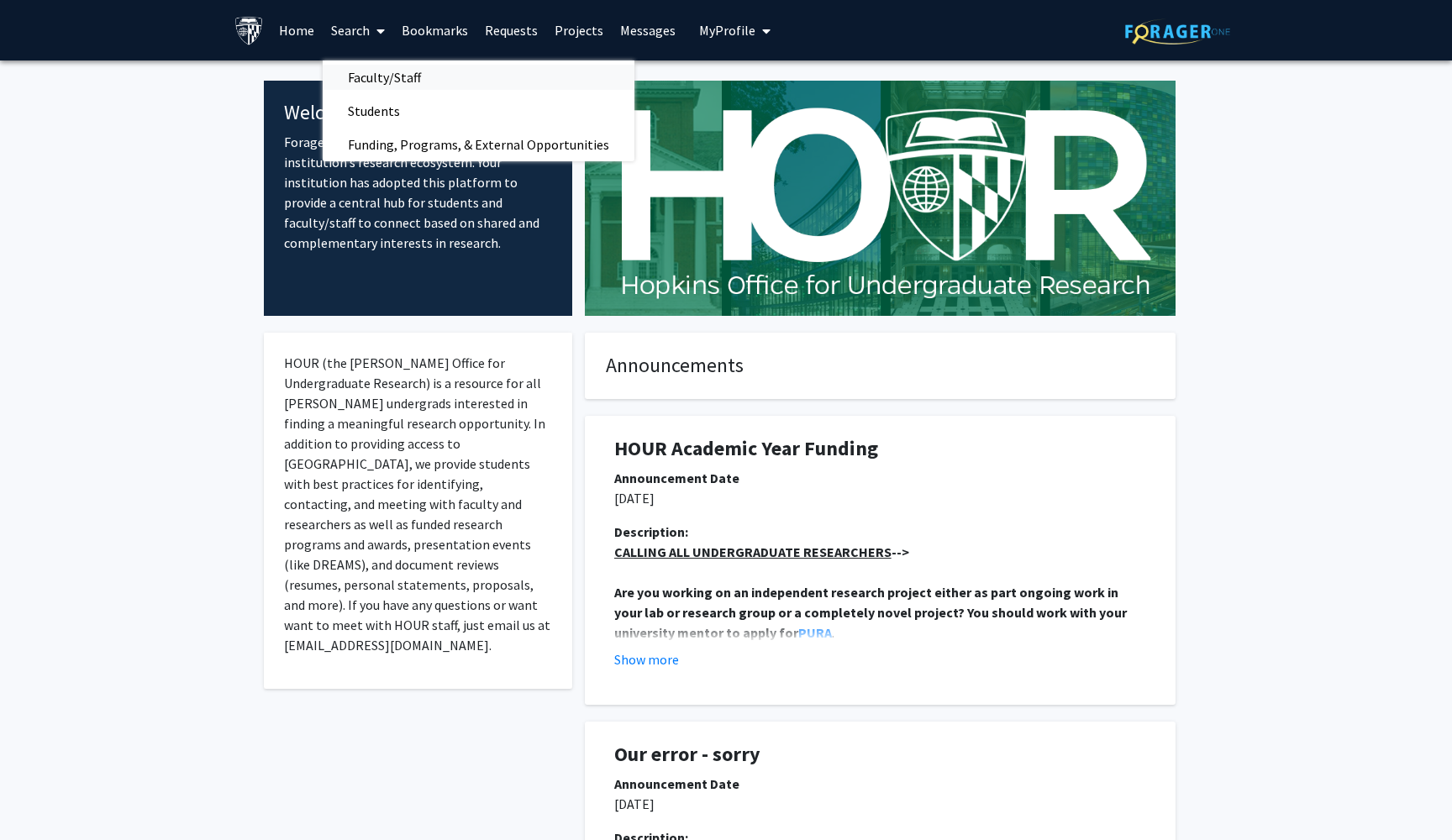
click at [415, 82] on span "Faculty/Staff" at bounding box center [384, 77] width 123 height 34
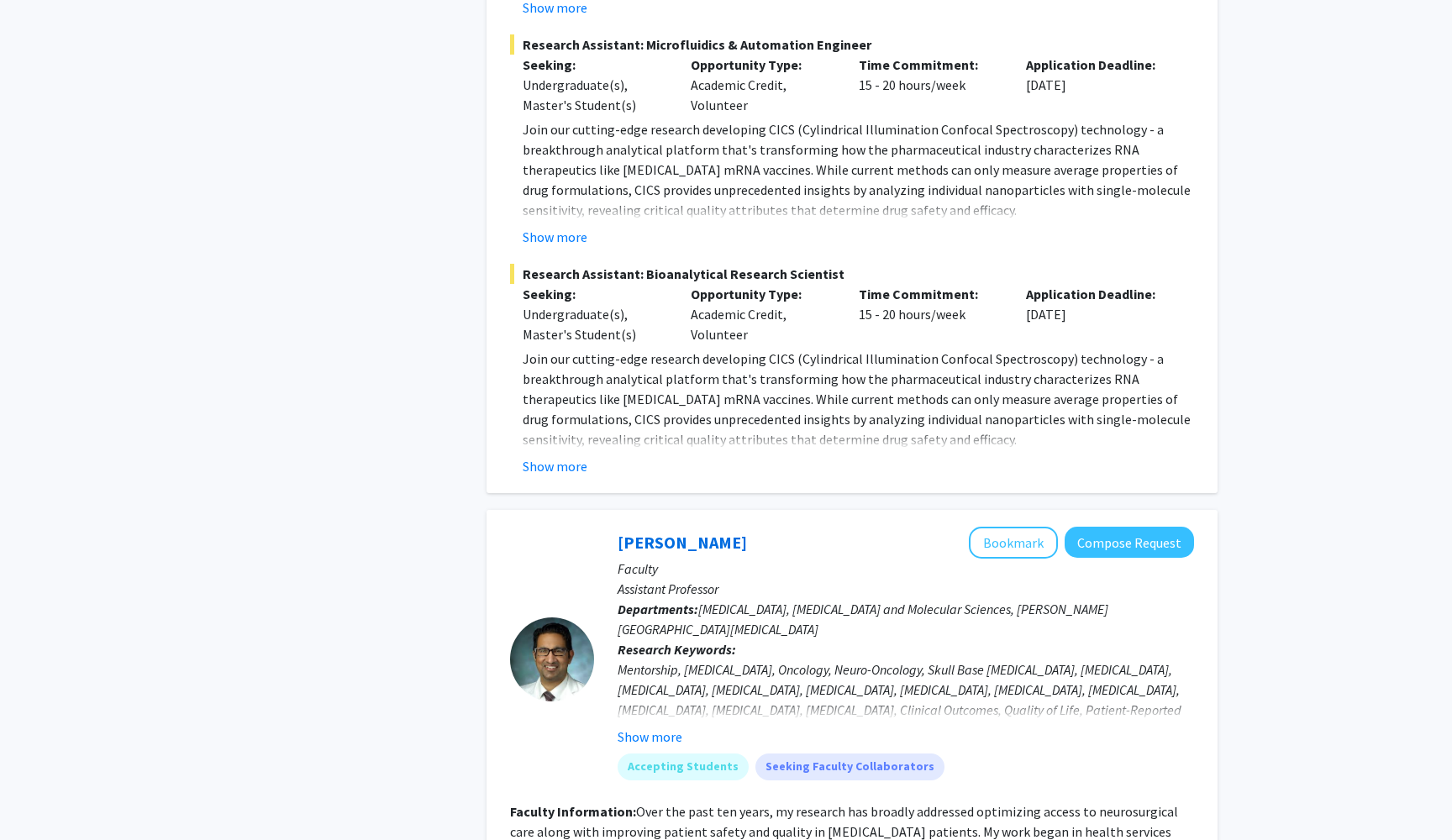
scroll to position [7877, 0]
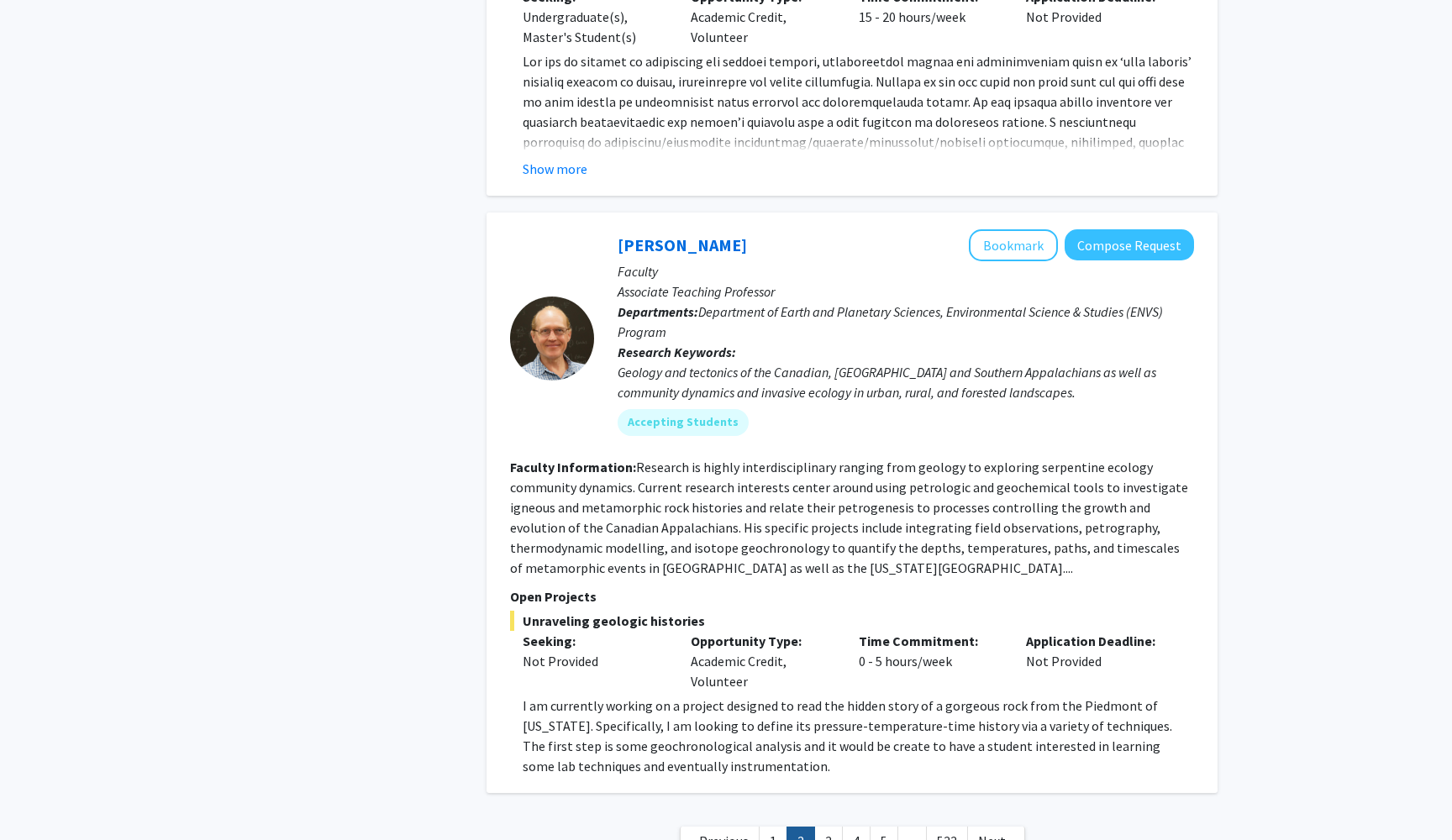
scroll to position [5968, 0]
click at [826, 828] on link "3" at bounding box center [829, 842] width 28 height 29
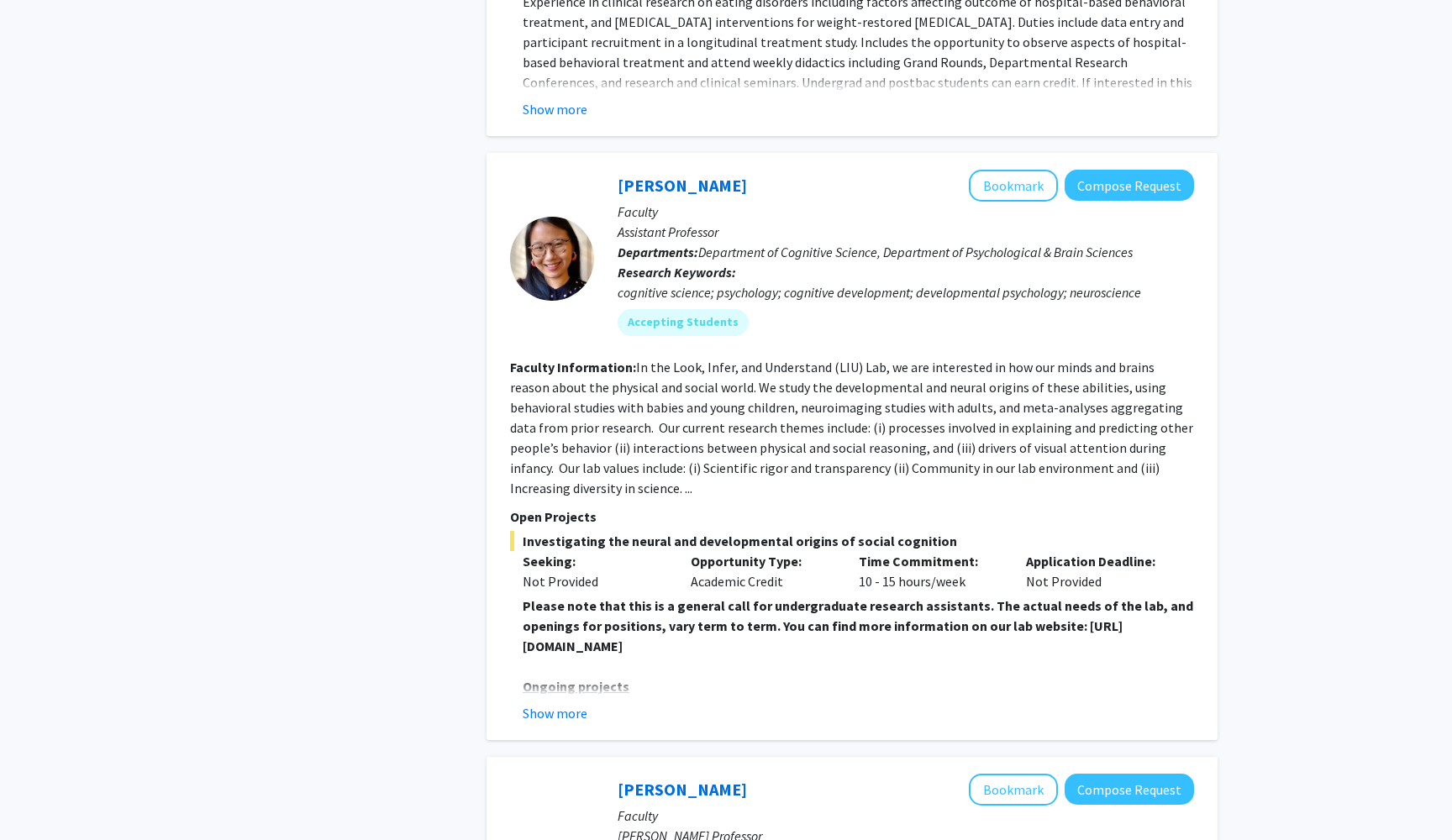
scroll to position [4470, 0]
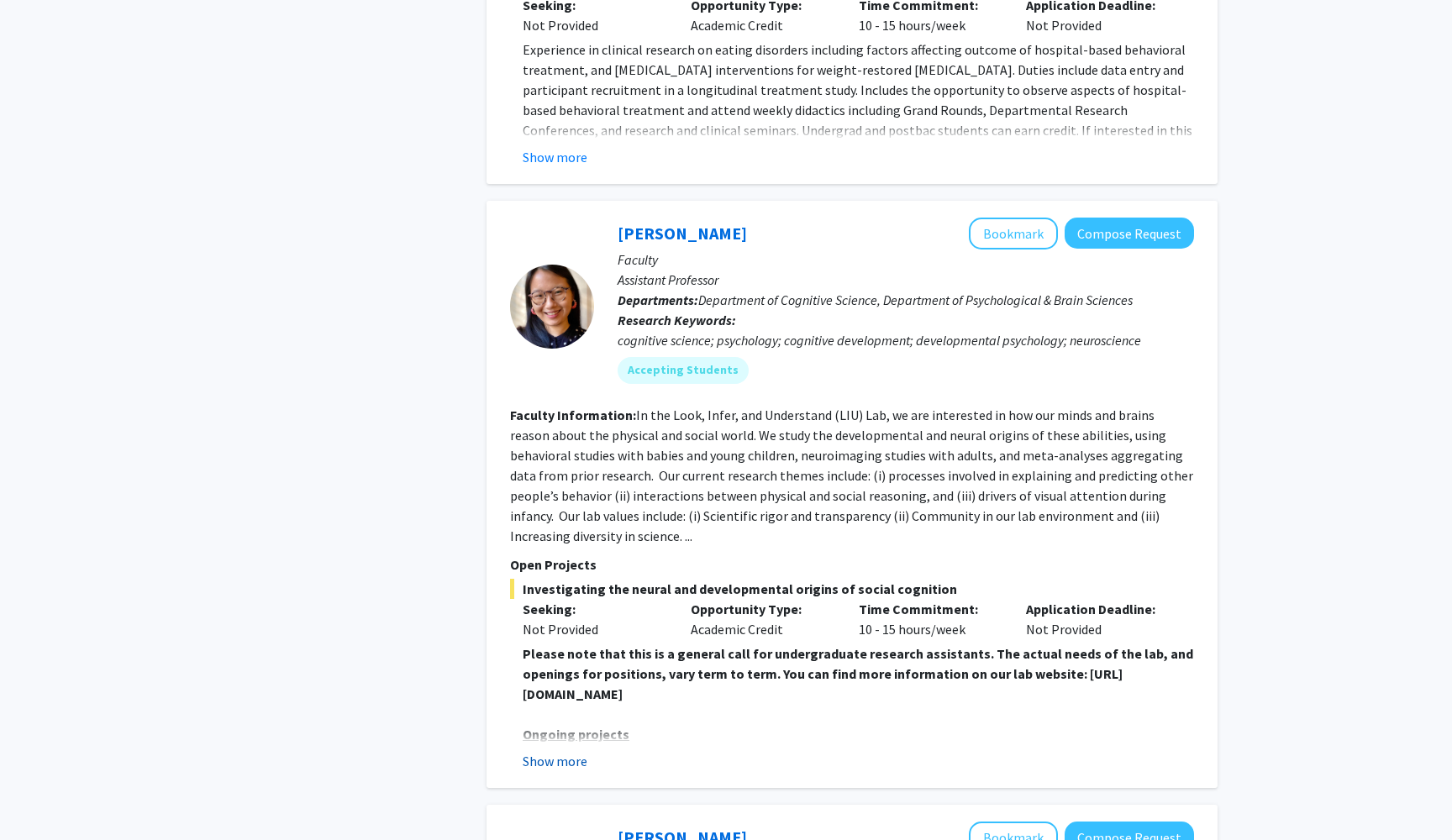
click at [576, 751] on button "Show more" at bounding box center [555, 761] width 65 height 20
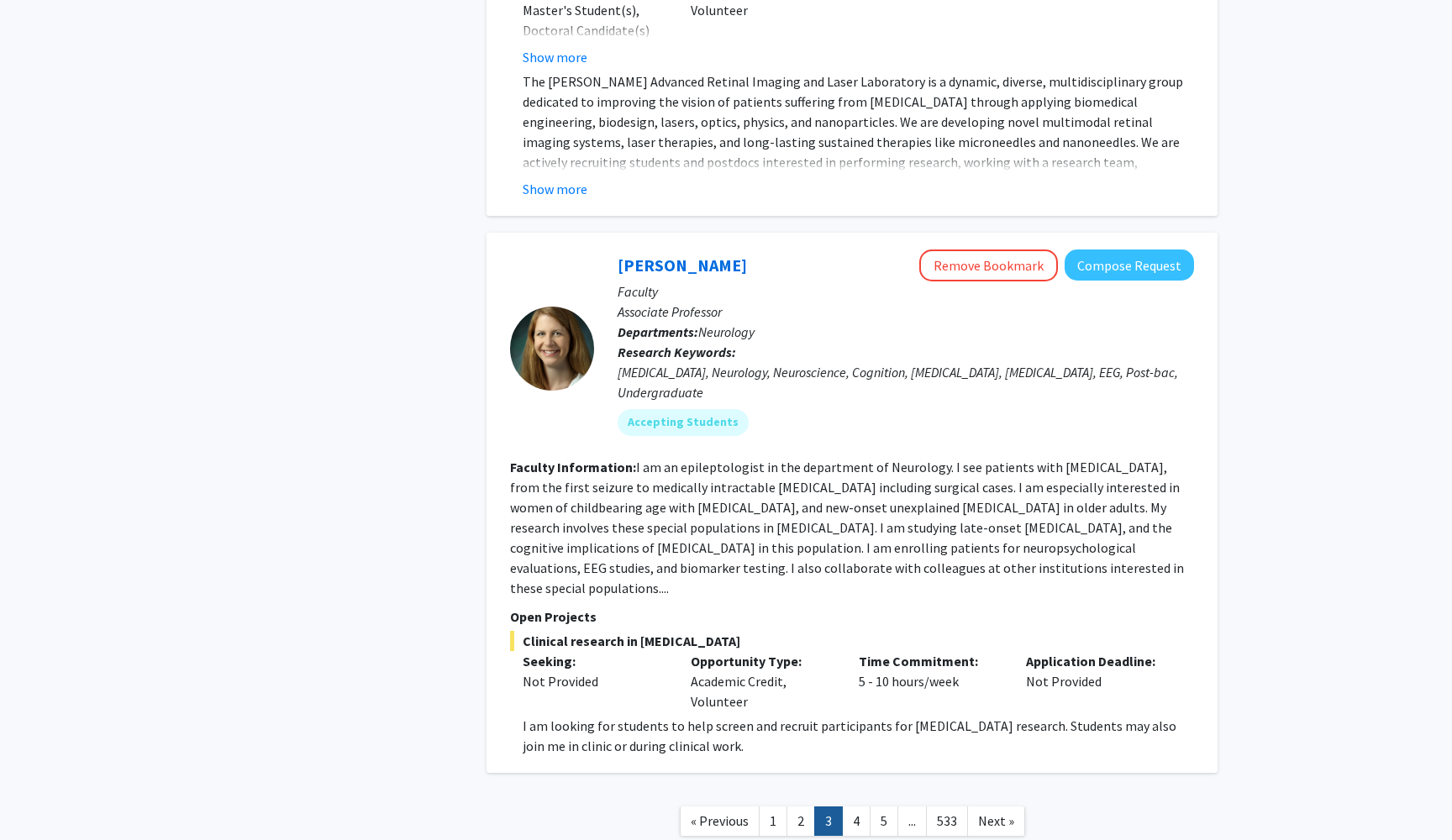
scroll to position [6276, 0]
click at [858, 807] on link "4" at bounding box center [856, 821] width 28 height 29
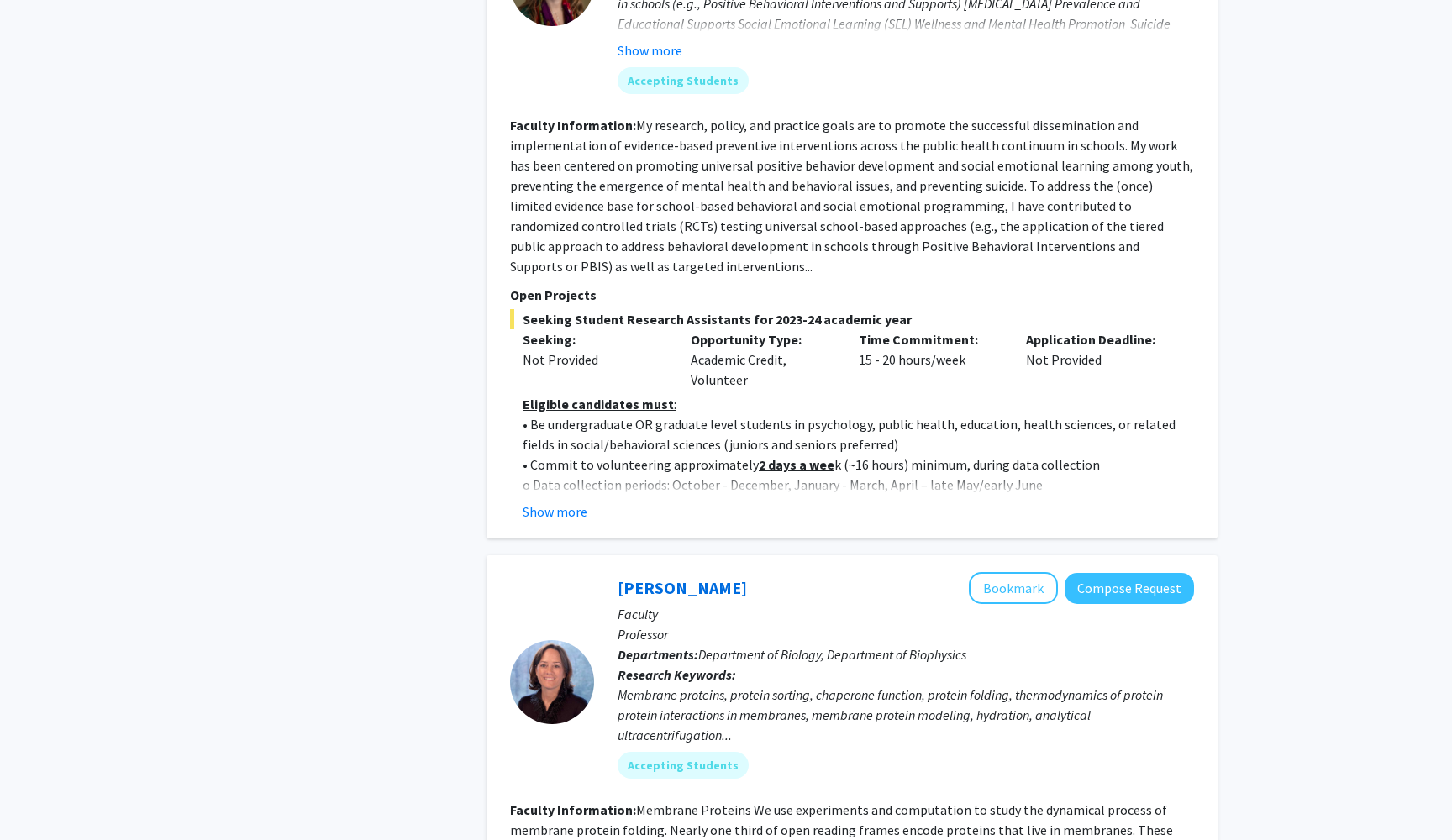
scroll to position [2713, 0]
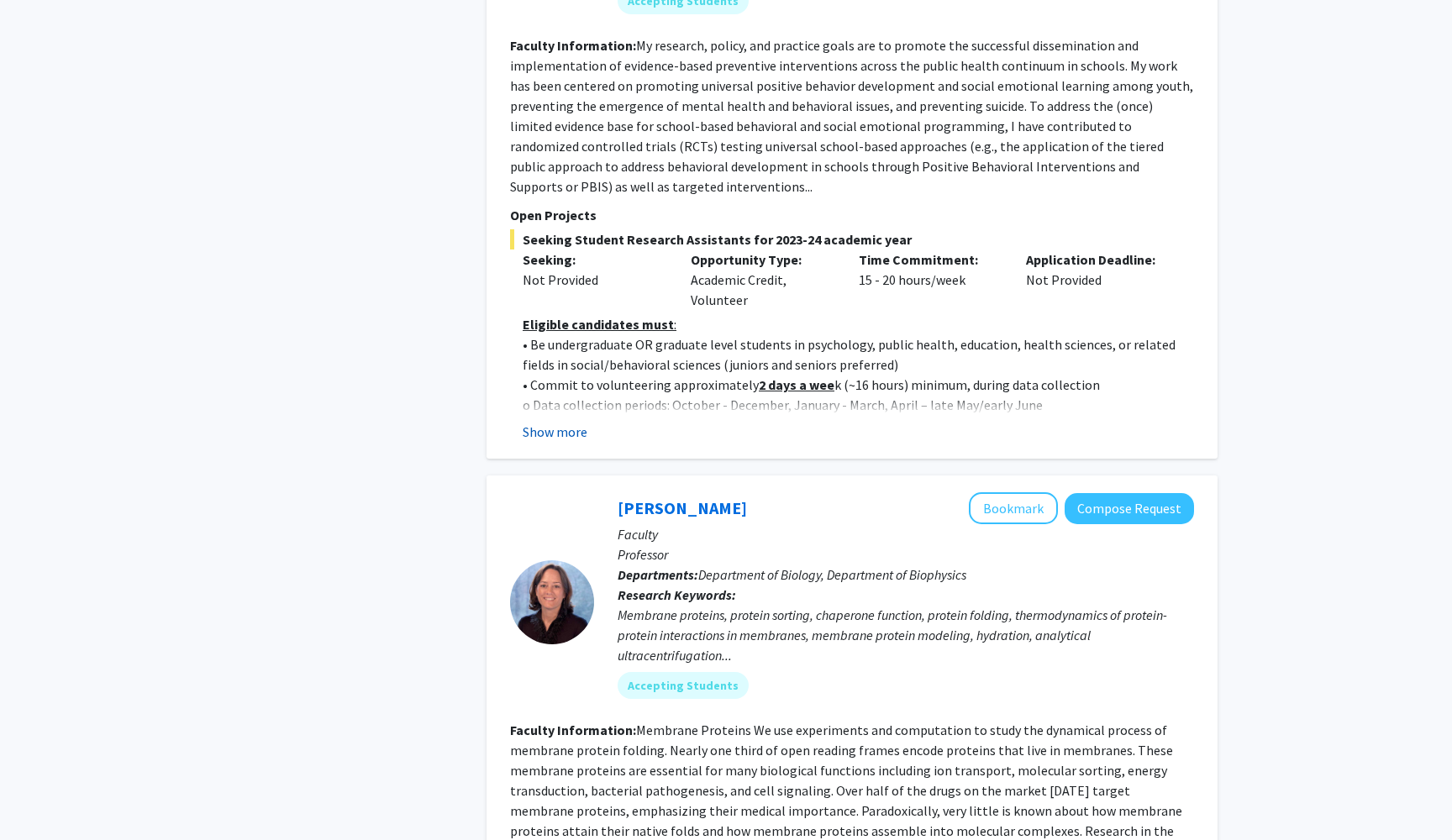
click at [558, 421] on button "Show more" at bounding box center [555, 431] width 65 height 20
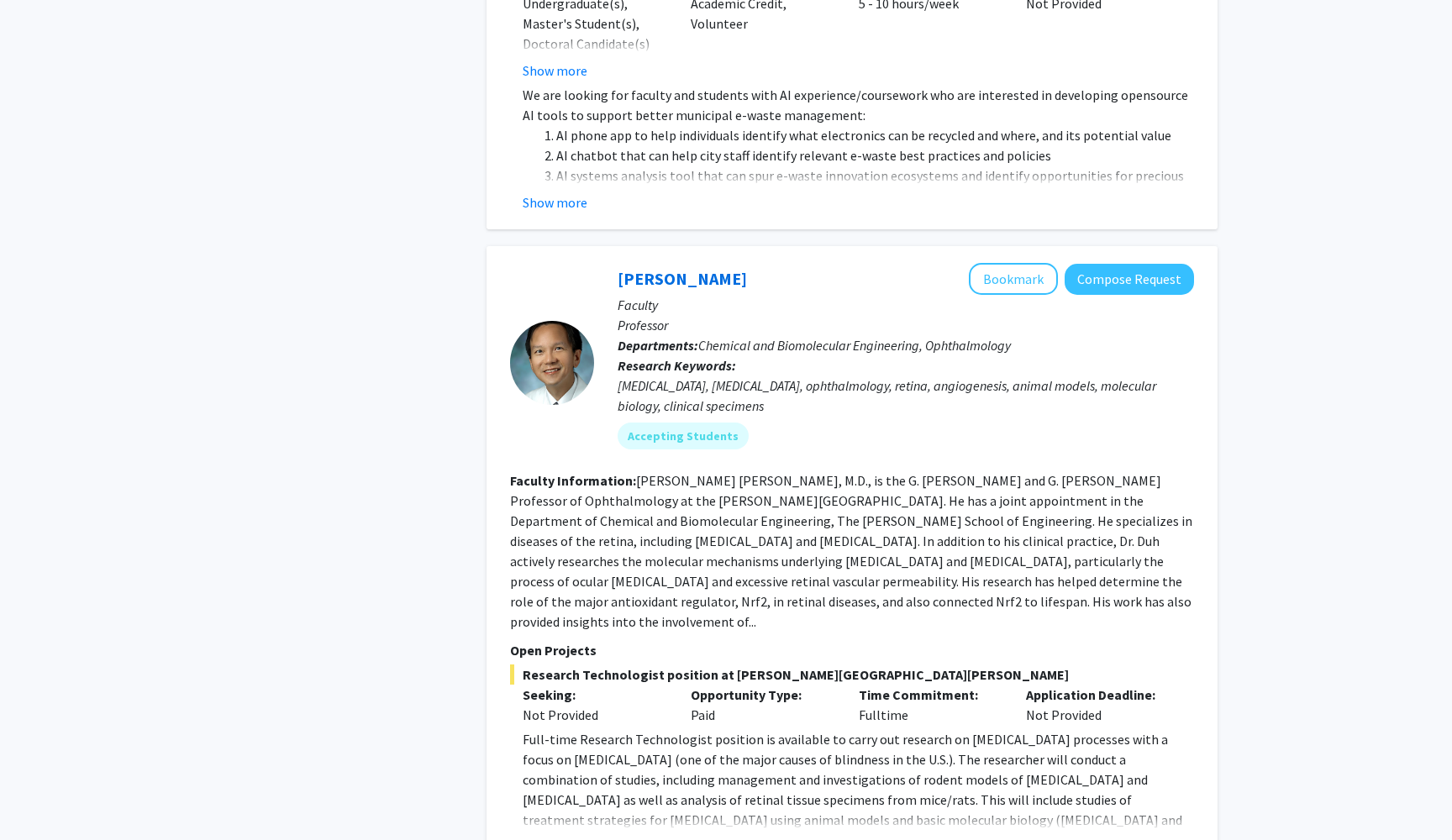
scroll to position [6258, 0]
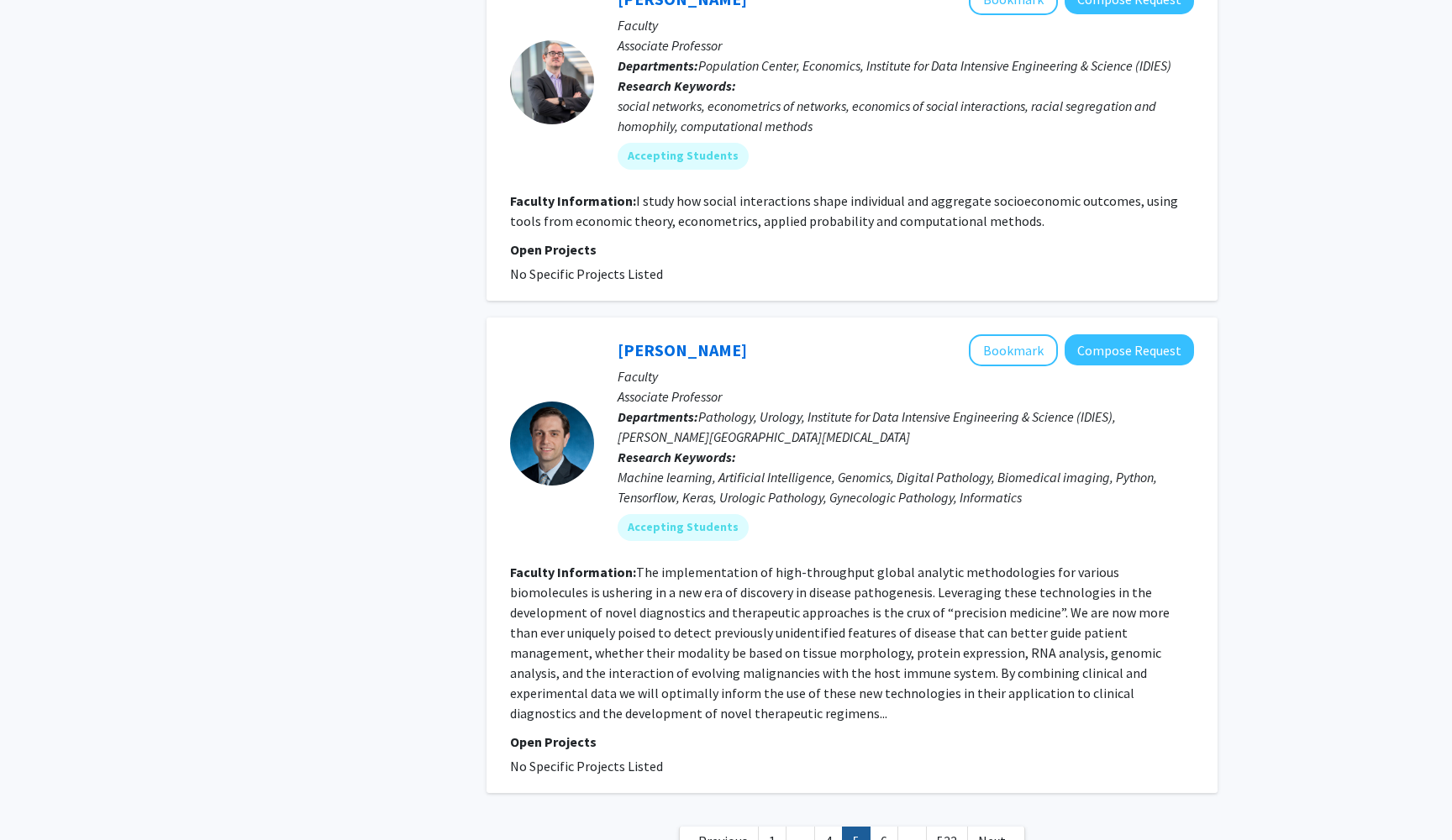
scroll to position [4470, 0]
click at [894, 828] on link "6" at bounding box center [884, 842] width 28 height 29
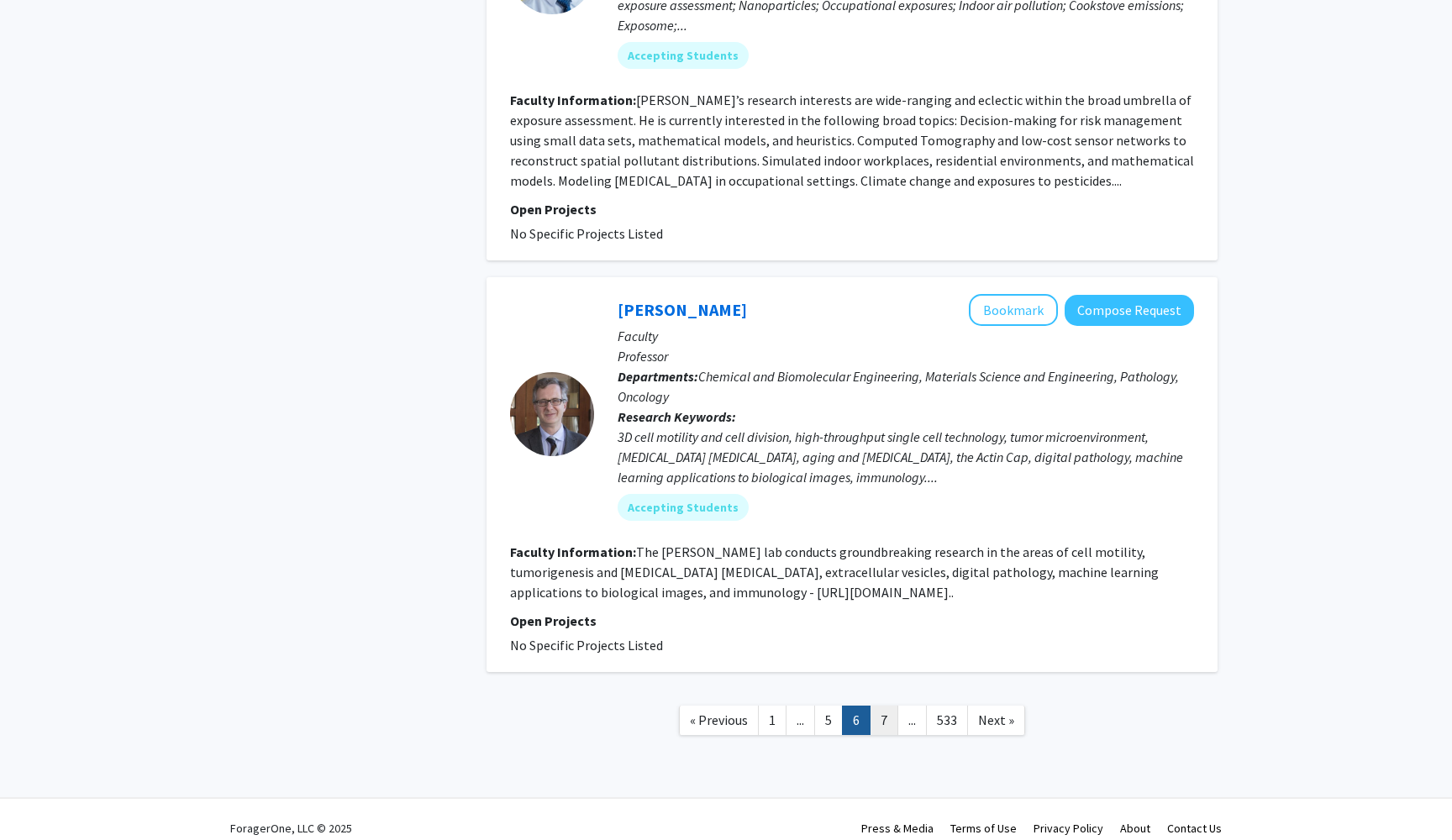
scroll to position [3643, 0]
click at [894, 710] on link "7" at bounding box center [884, 720] width 28 height 29
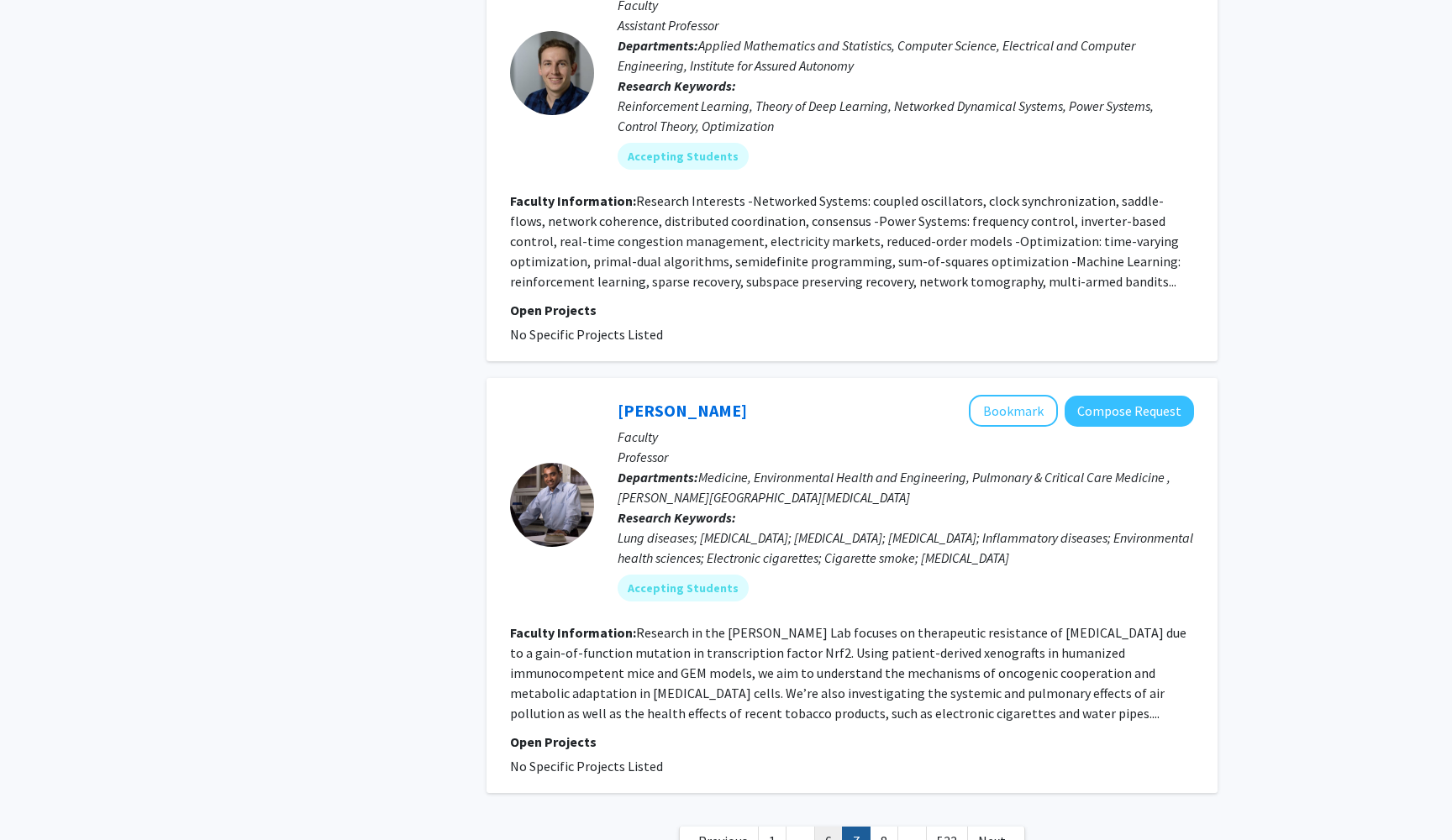
scroll to position [4119, 0]
click at [879, 828] on link "8" at bounding box center [884, 842] width 28 height 29
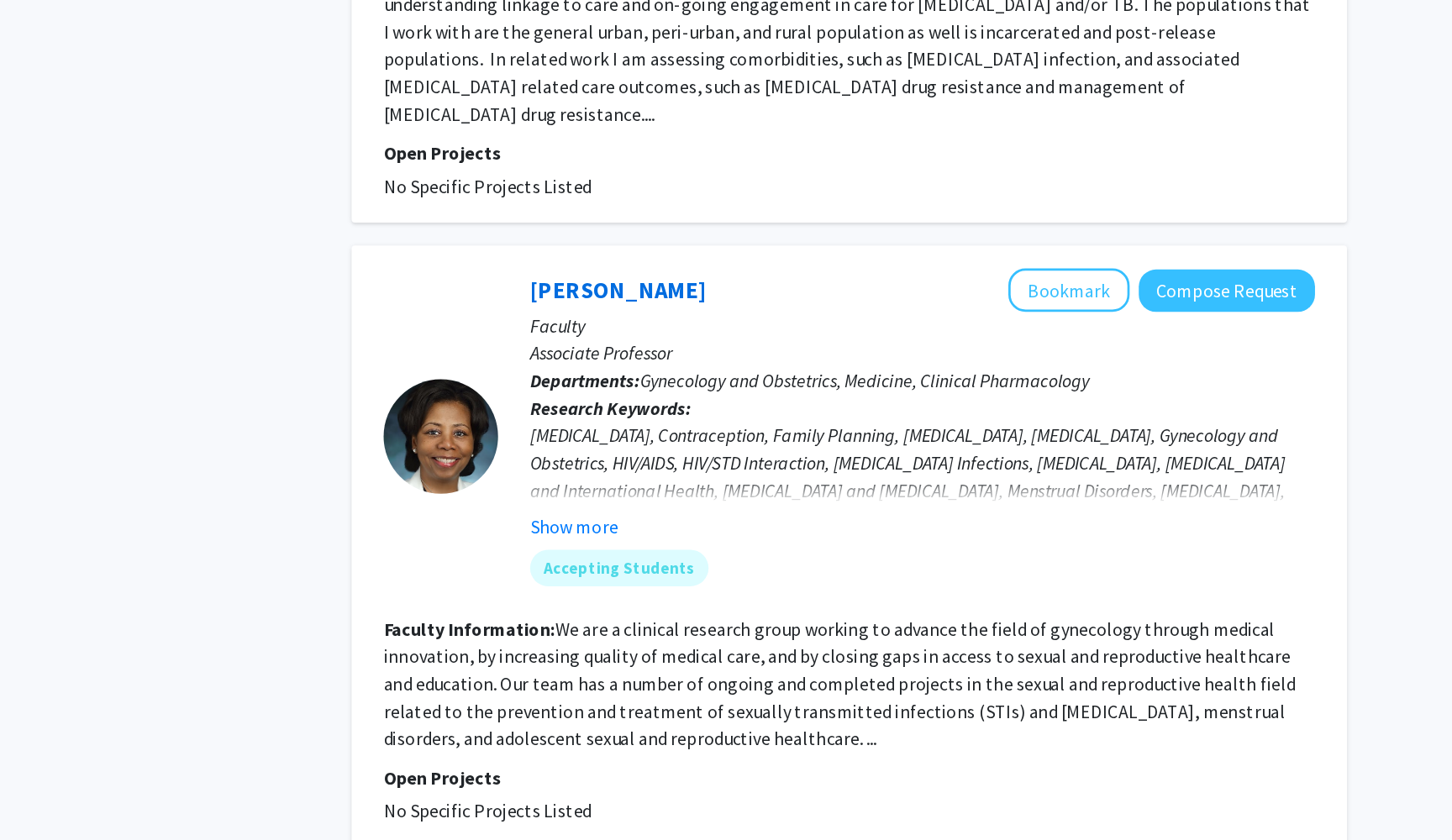
scroll to position [3866, 0]
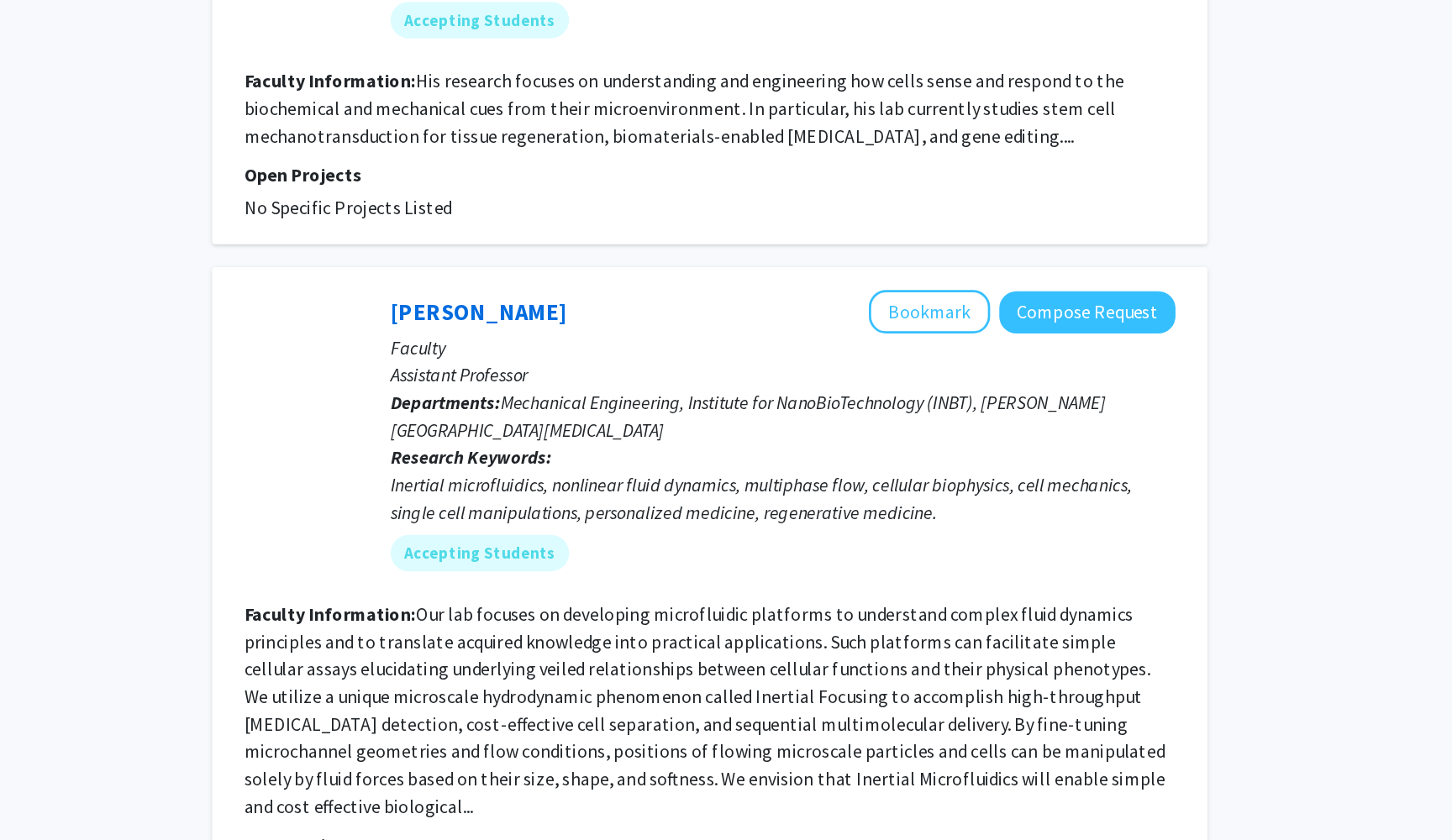
scroll to position [3898, 0]
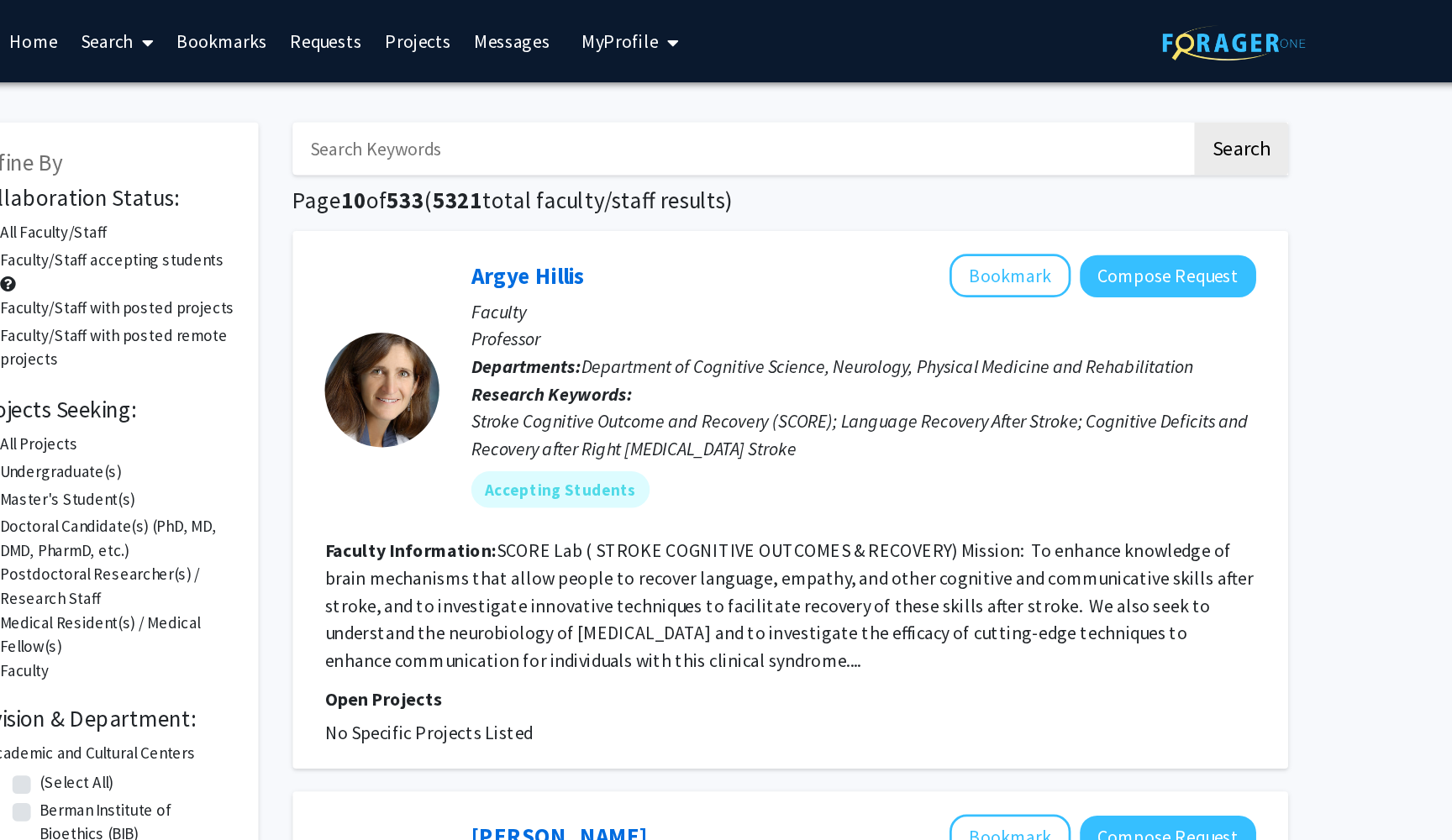
drag, startPoint x: 362, startPoint y: 405, endPoint x: 423, endPoint y: 405, distance: 61.0
click at [510, 405] on fg-read-more "SCORE Lab ( STROKE COGNITIVE OUTCOMES & RECOVERY) Mission: To enhance knowledge…" at bounding box center [851, 444] width 683 height 98
copy section "Faculty Information: SCORE Lab"
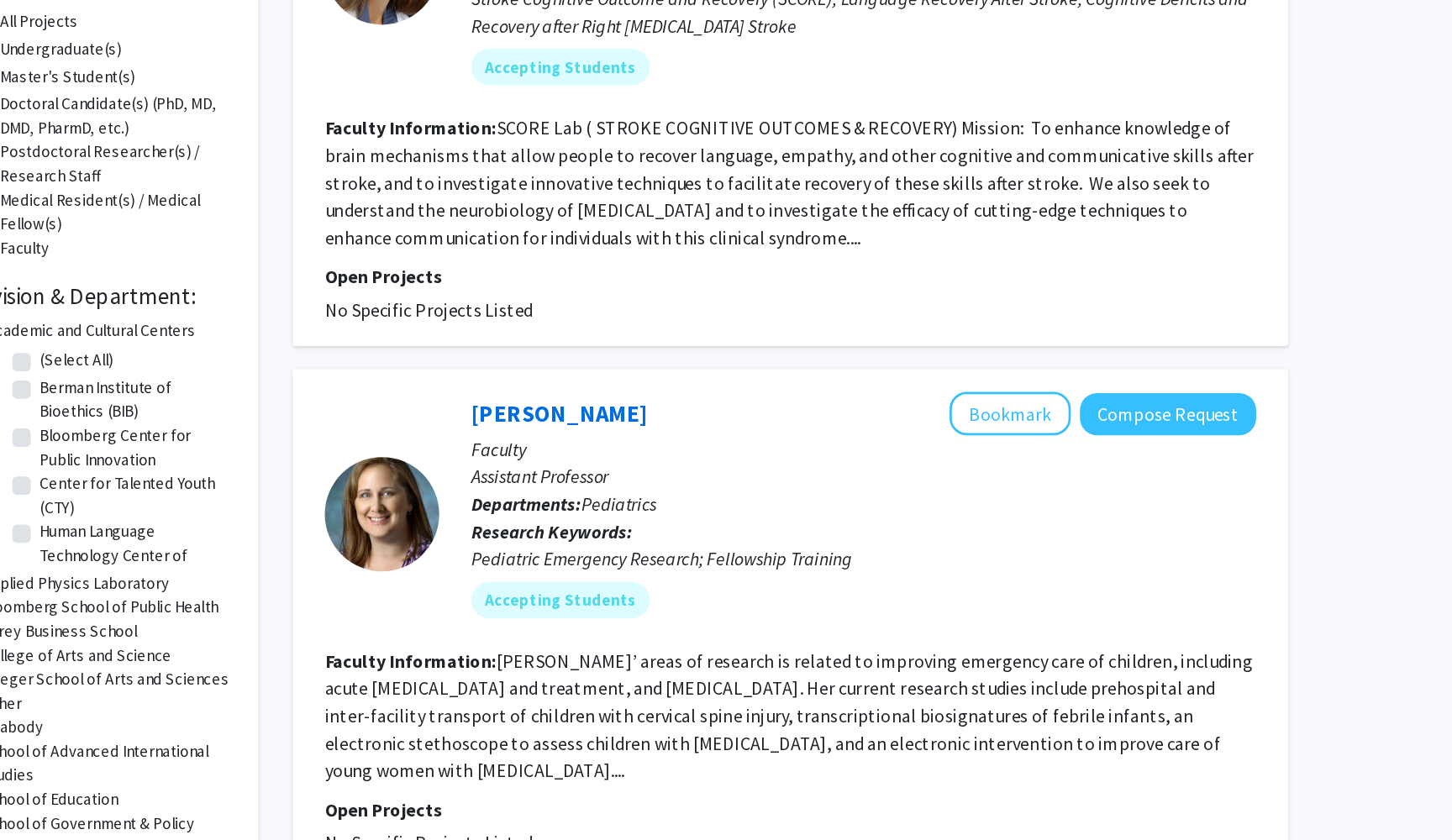
scroll to position [364, 0]
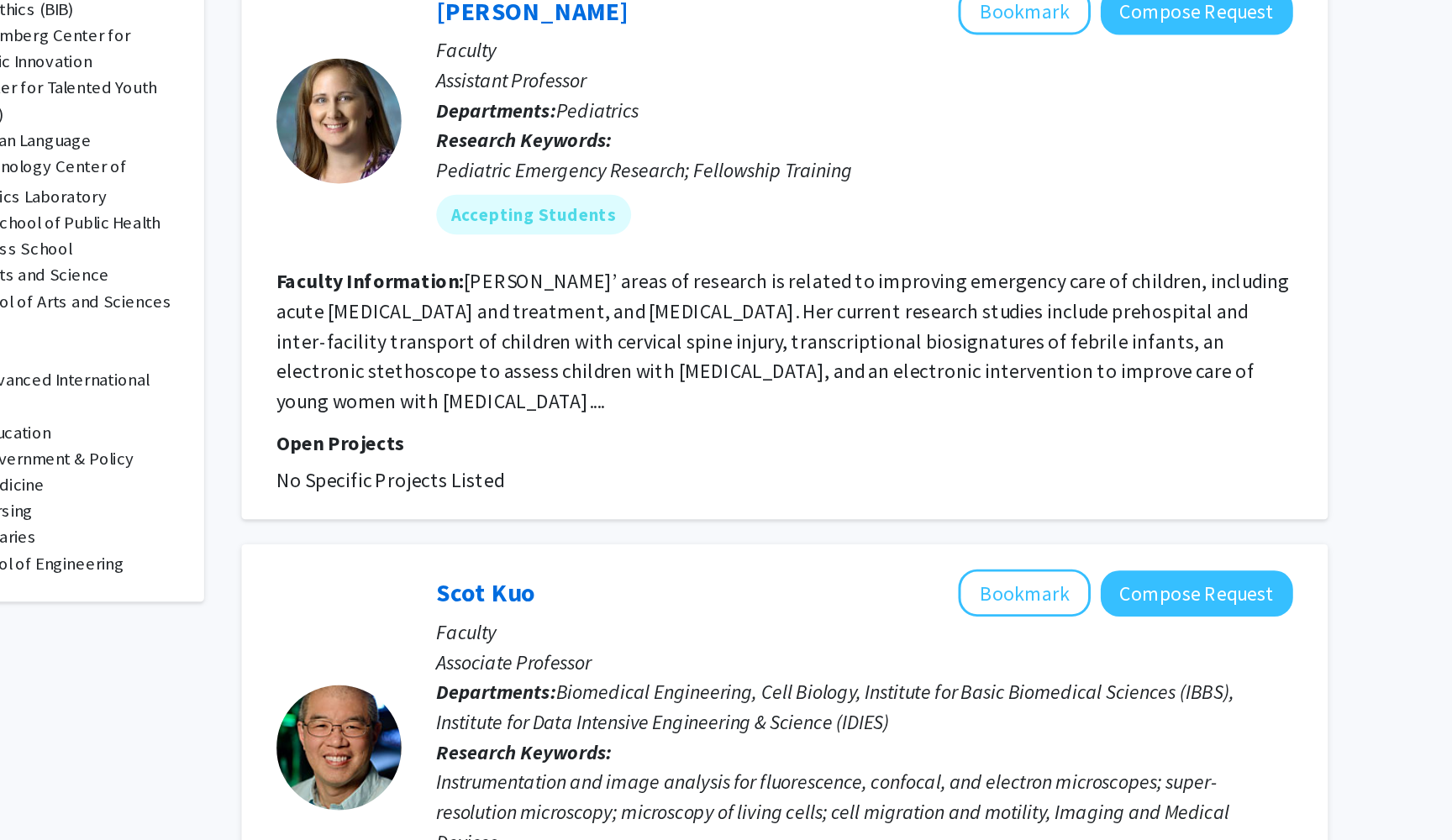
click at [527, 284] on fg-search-faculty "[PERSON_NAME] Compose Request Faculty Assistant Professor Departments: Pediatri…" at bounding box center [852, 404] width 684 height 341
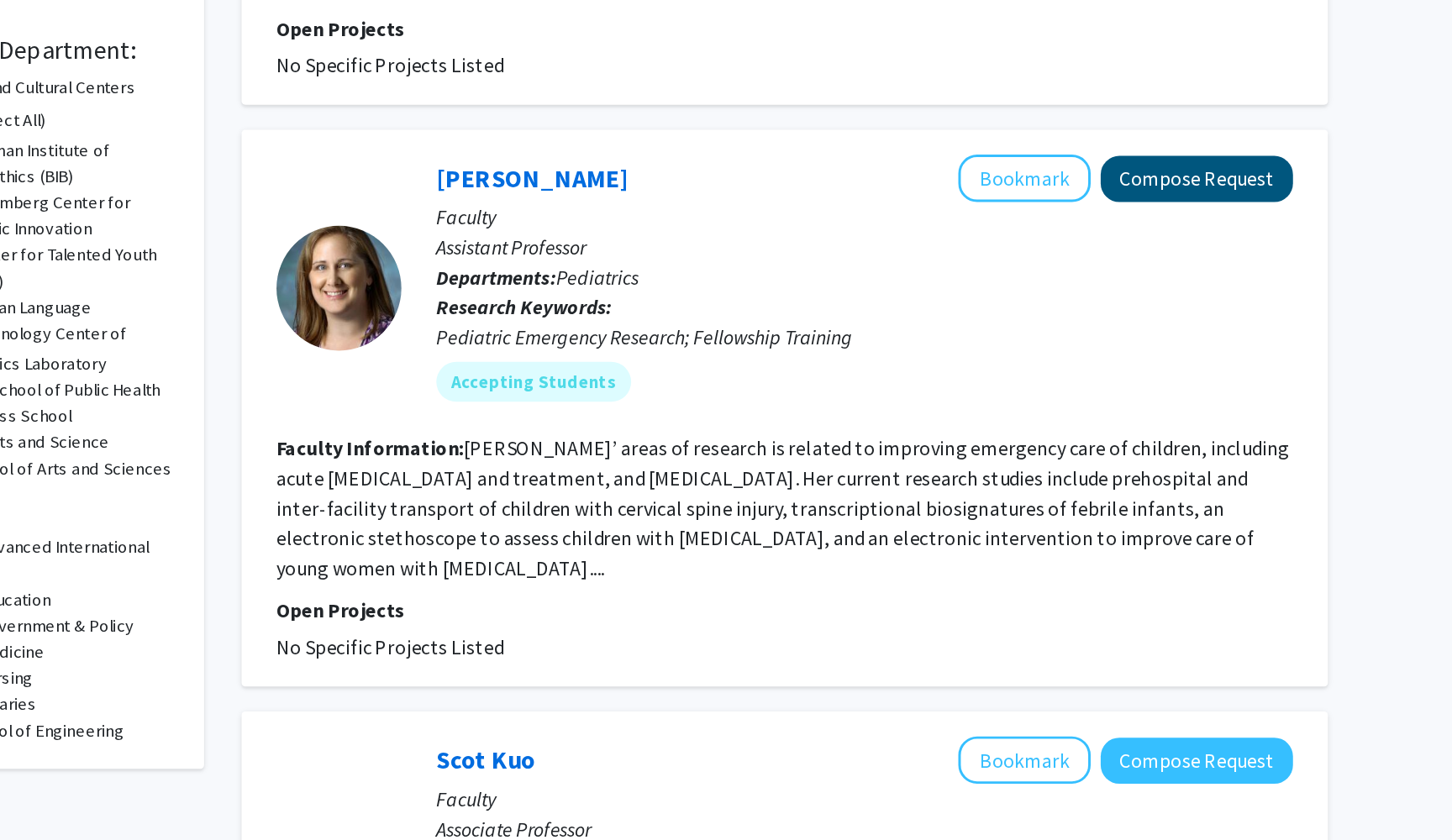
click at [1065, 235] on button "Compose Request" at bounding box center [1130, 250] width 130 height 31
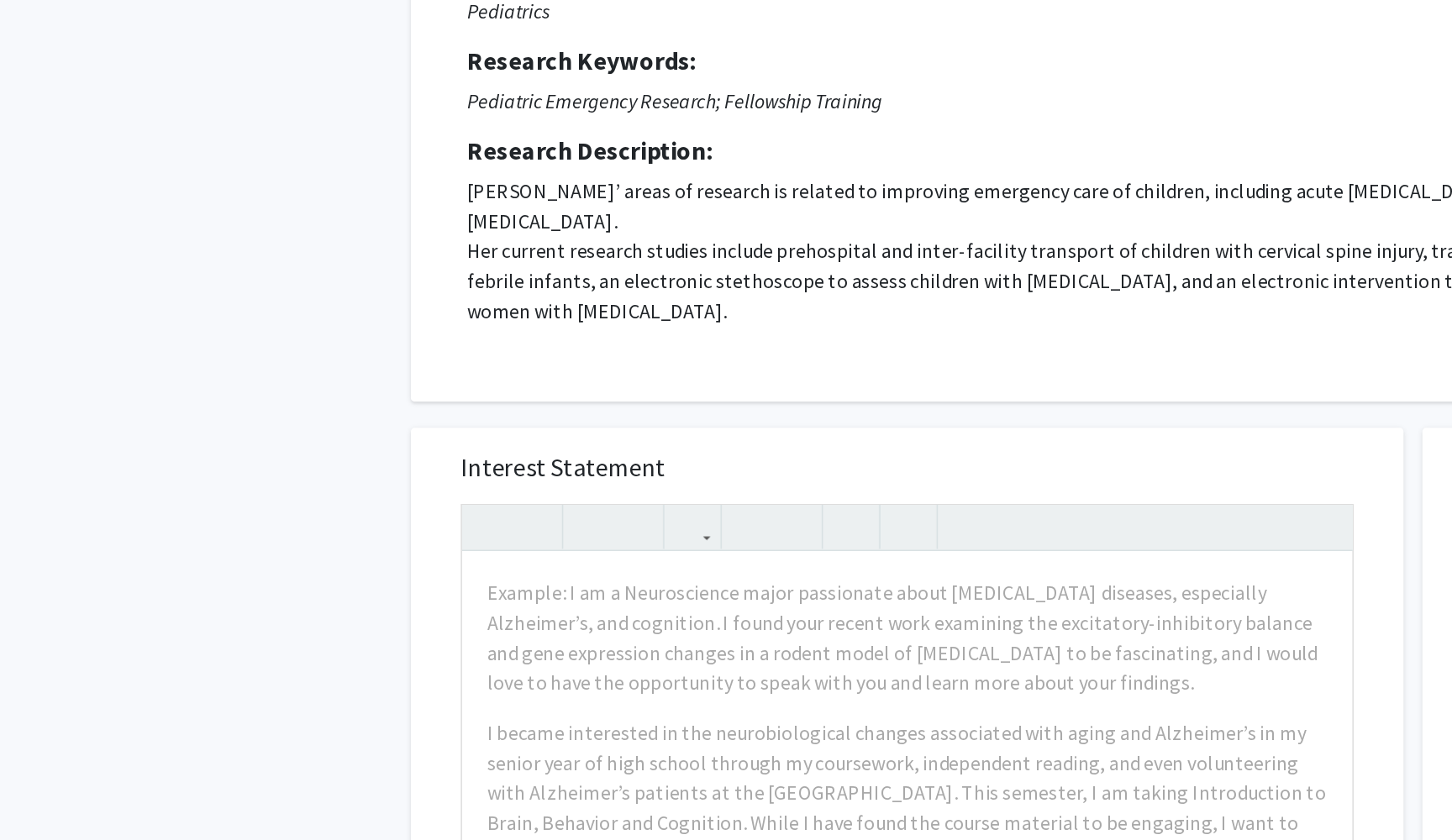
scroll to position [33, 0]
